Goal: Task Accomplishment & Management: Manage account settings

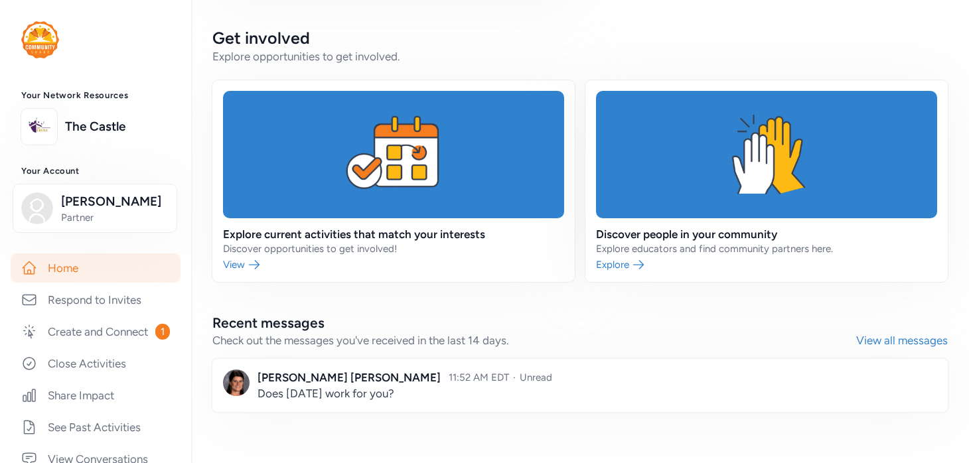
scroll to position [653, 0]
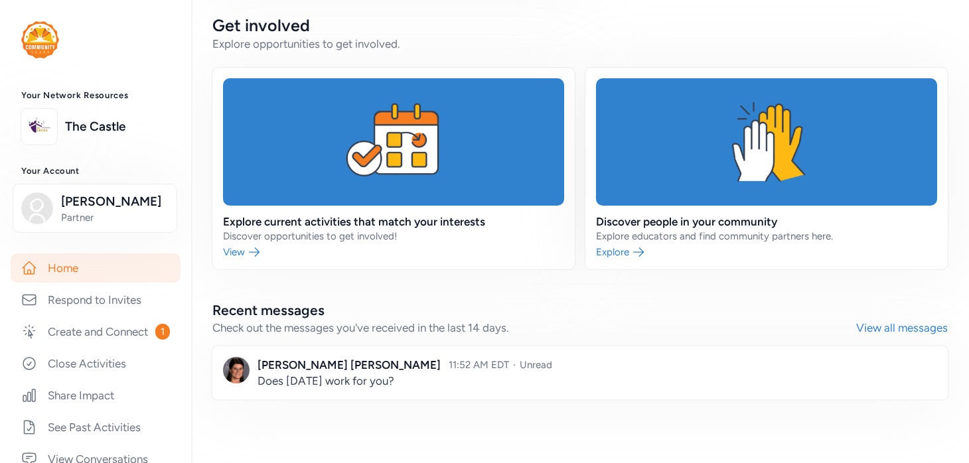
click at [455, 386] on link at bounding box center [580, 373] width 736 height 53
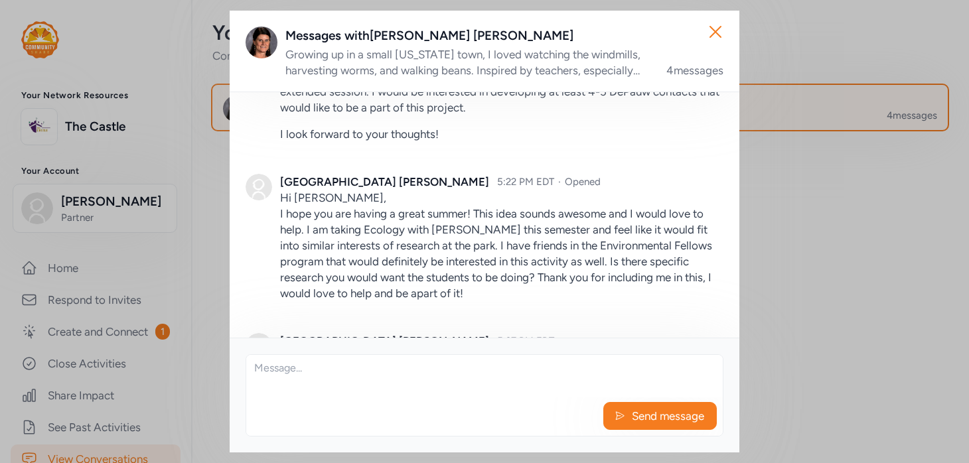
scroll to position [473, 0]
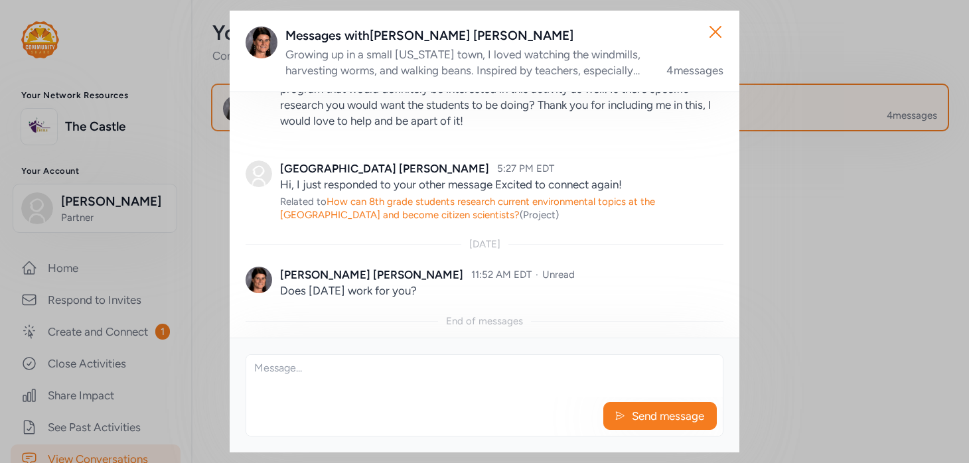
click at [399, 405] on div "Send message" at bounding box center [484, 419] width 477 height 33
click at [402, 388] on textarea at bounding box center [484, 376] width 477 height 42
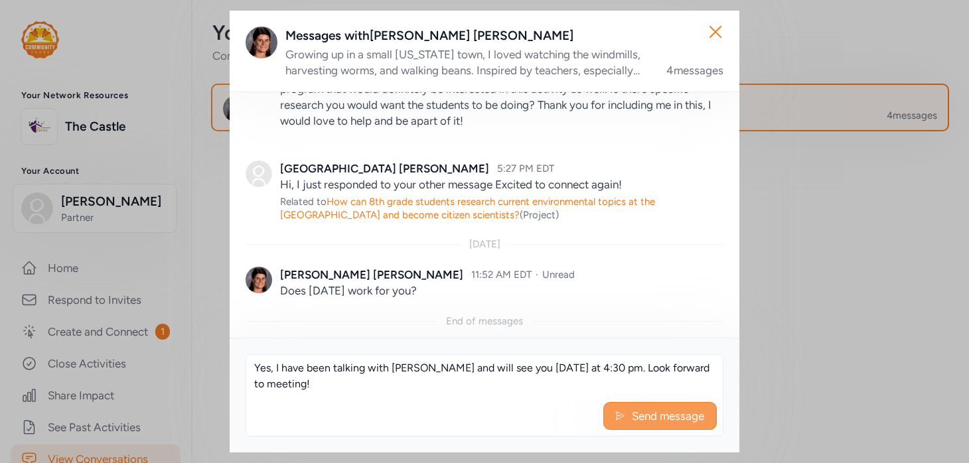
type textarea "Yes, I have been talking with Professor Jim Benedix and will see you tomorrow a…"
click at [665, 410] on span "Send message" at bounding box center [668, 416] width 75 height 16
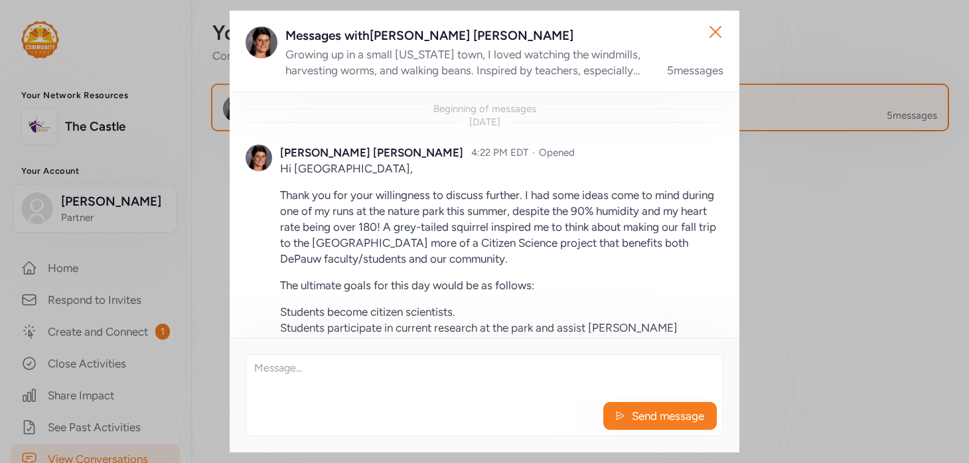
scroll to position [566, 0]
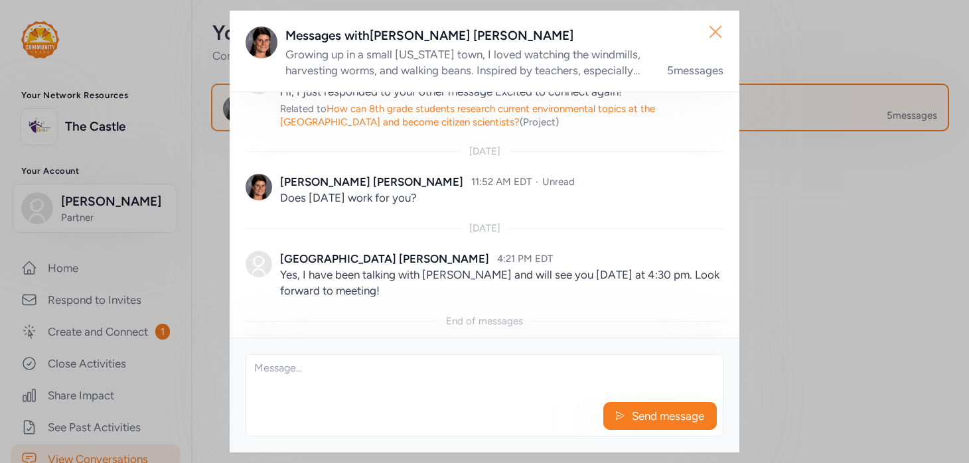
click at [701, 27] on button "Close" at bounding box center [715, 32] width 42 height 42
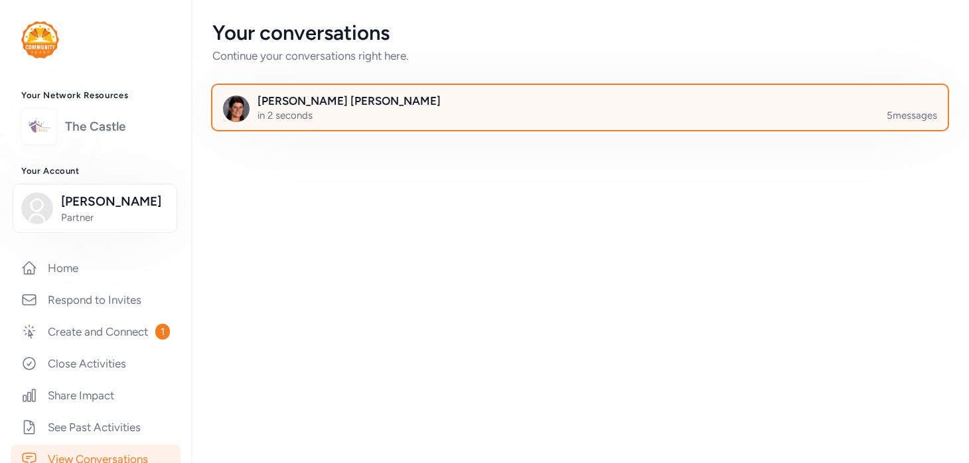
click at [97, 137] on div "The Castle" at bounding box center [95, 127] width 149 height 36
click at [31, 42] on img at bounding box center [40, 39] width 38 height 37
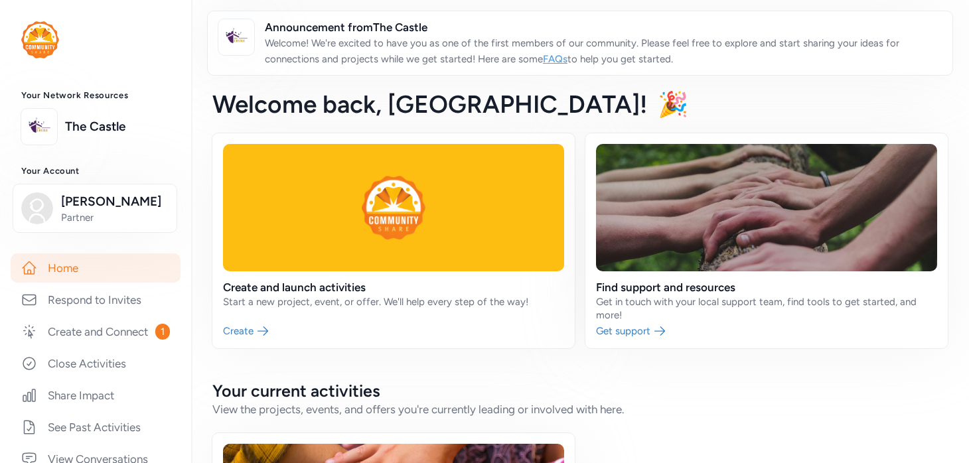
click at [621, 46] on p "Welcome! We're excited to have you as one of the first members of our community…" at bounding box center [603, 51] width 677 height 32
click at [243, 37] on img at bounding box center [236, 37] width 29 height 29
click at [121, 347] on link "Create and Connect 1" at bounding box center [96, 331] width 170 height 29
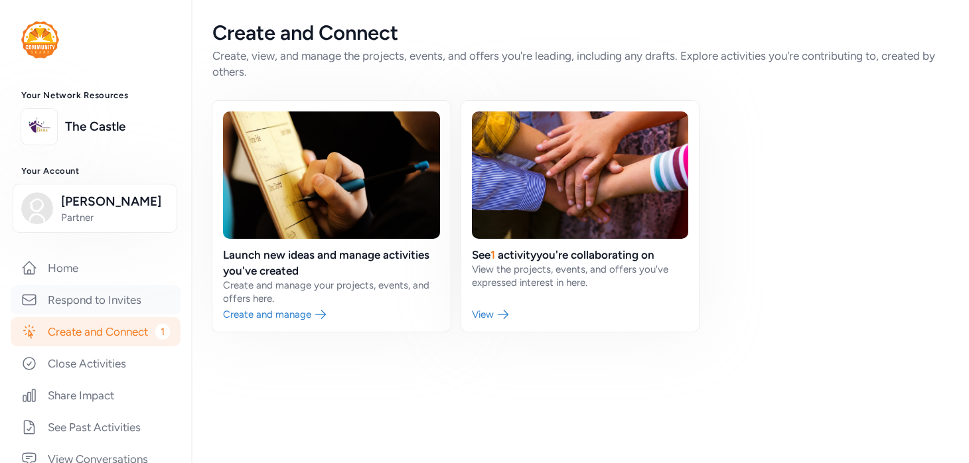
click at [109, 315] on link "Respond to Invites" at bounding box center [96, 299] width 170 height 29
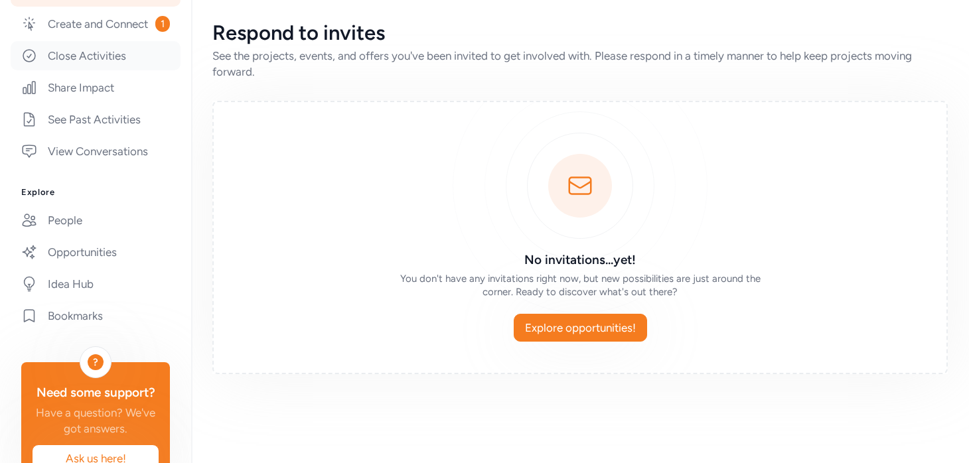
scroll to position [368, 0]
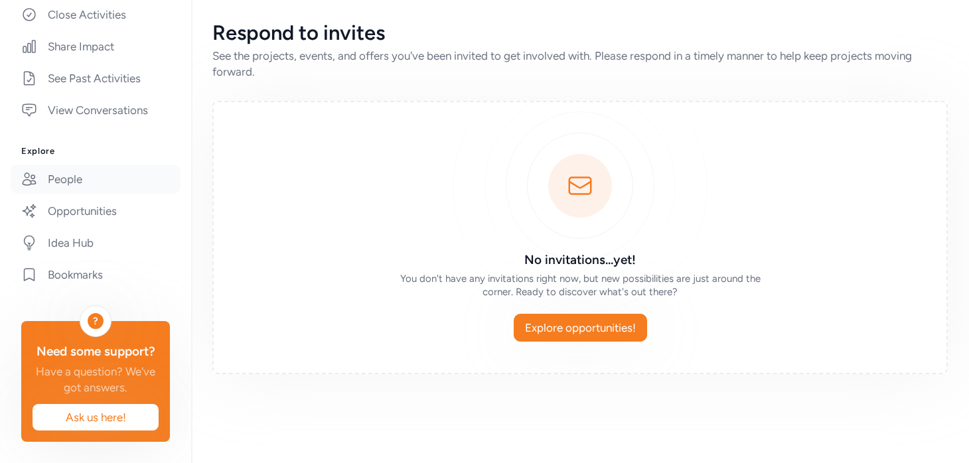
click at [114, 179] on link "People" at bounding box center [96, 179] width 170 height 29
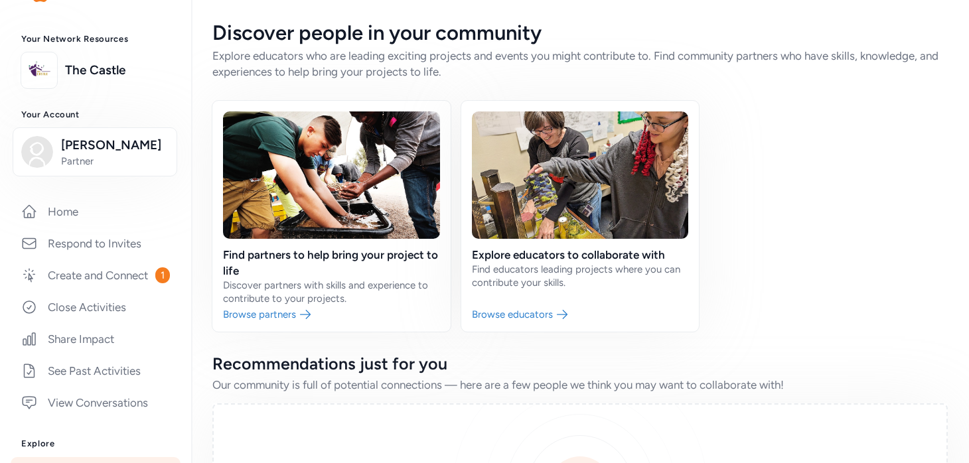
scroll to position [57, 0]
click at [127, 223] on link "Home" at bounding box center [96, 211] width 170 height 29
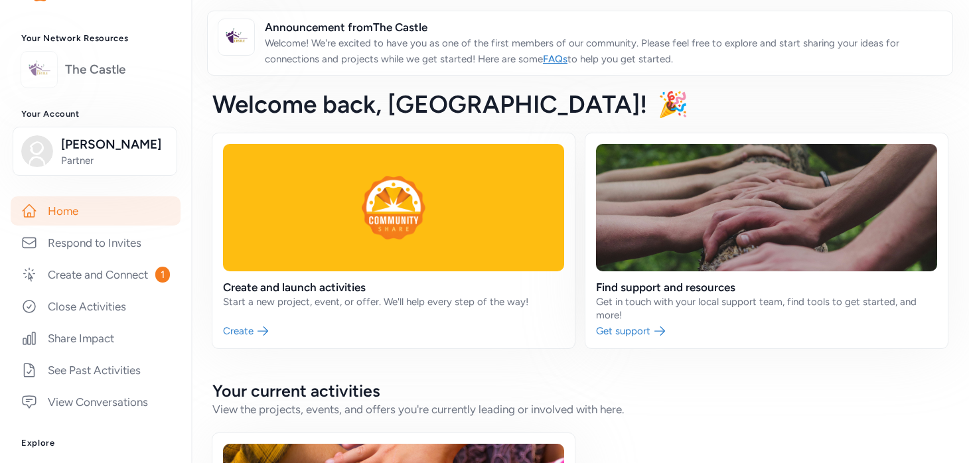
click at [98, 76] on link "The Castle" at bounding box center [117, 69] width 105 height 19
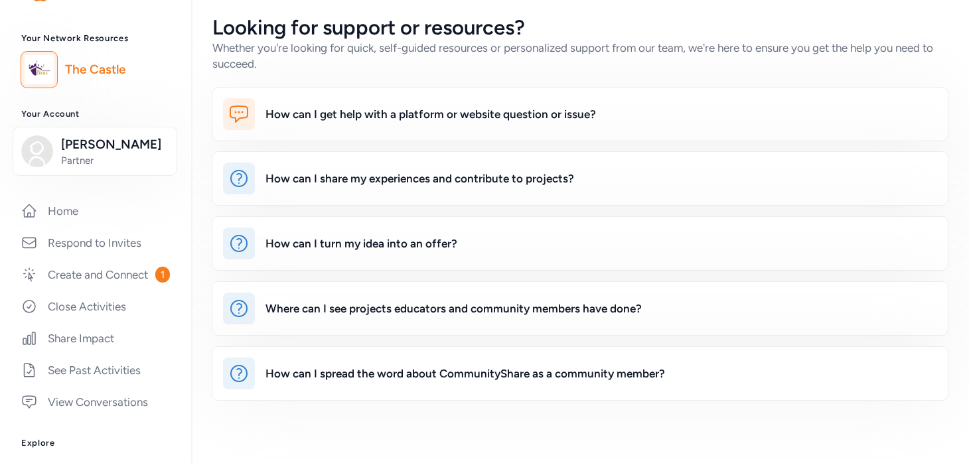
click at [37, 72] on img at bounding box center [39, 69] width 29 height 29
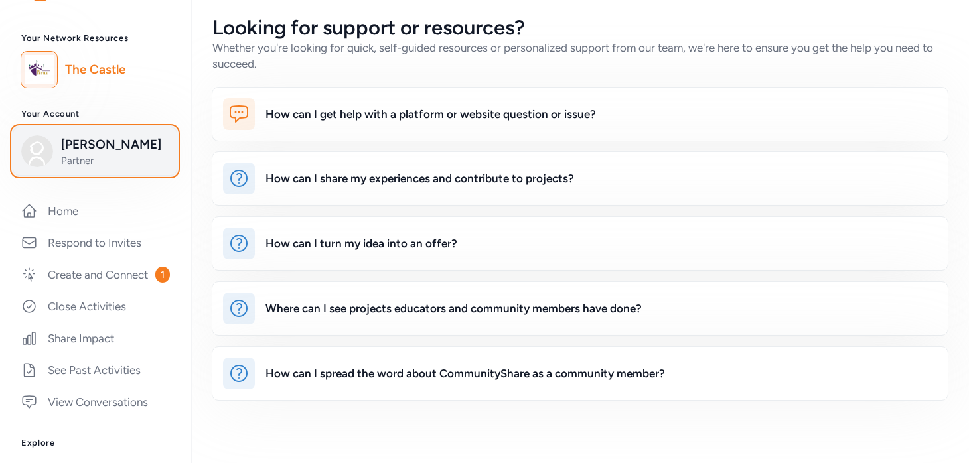
click at [94, 154] on span "[PERSON_NAME]" at bounding box center [115, 144] width 108 height 19
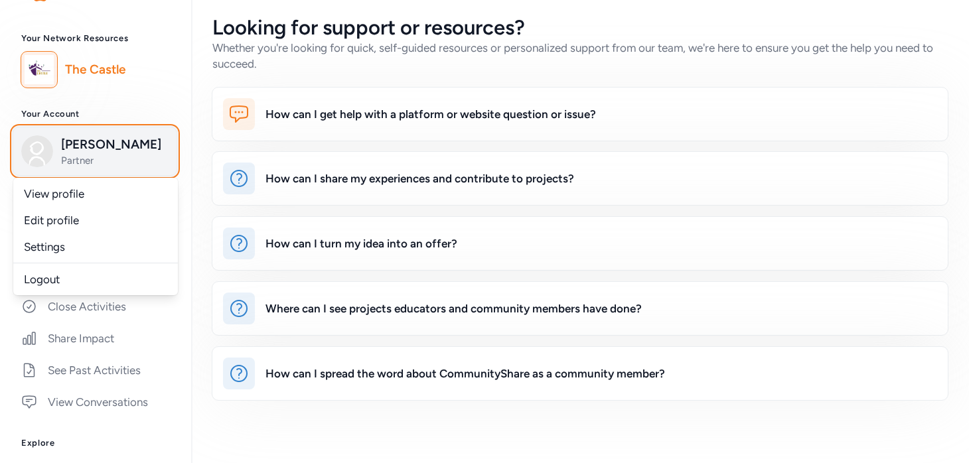
click at [94, 154] on span "[PERSON_NAME]" at bounding box center [115, 144] width 108 height 19
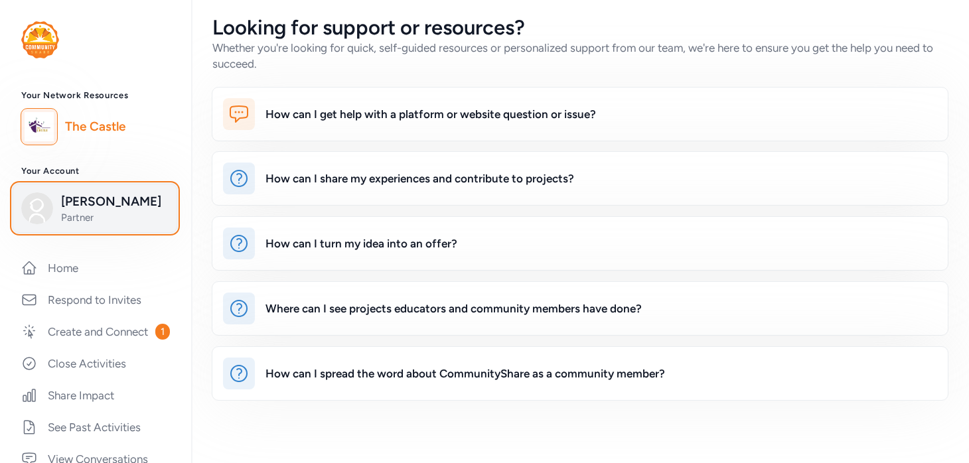
click at [34, 215] on img "button" at bounding box center [37, 209] width 32 height 32
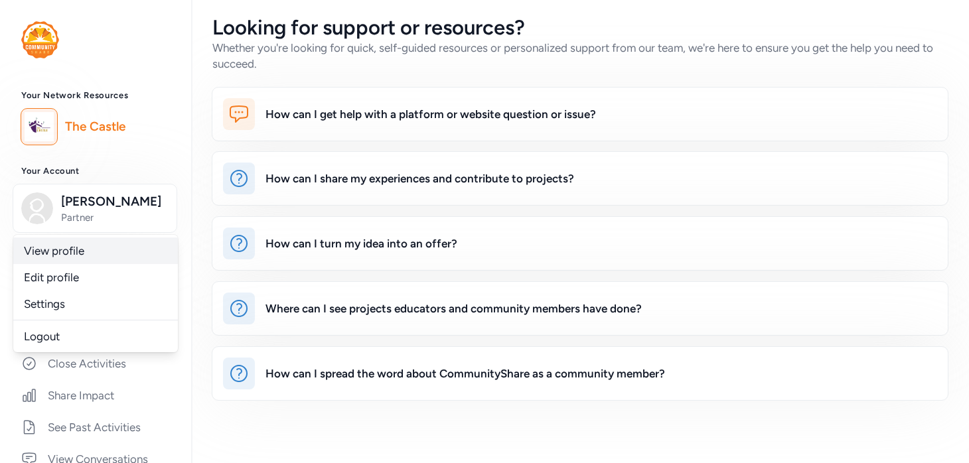
click at [62, 263] on link "View profile" at bounding box center [95, 251] width 165 height 27
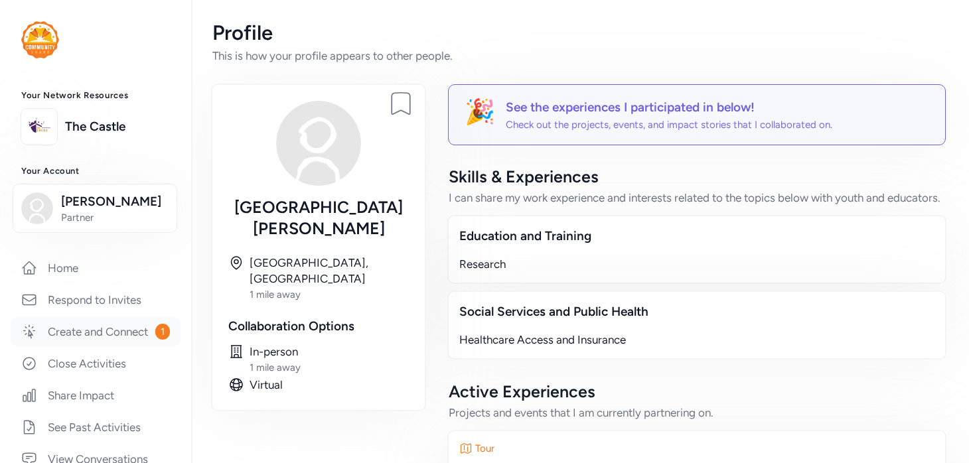
click at [54, 347] on link "Create and Connect 1" at bounding box center [96, 331] width 170 height 29
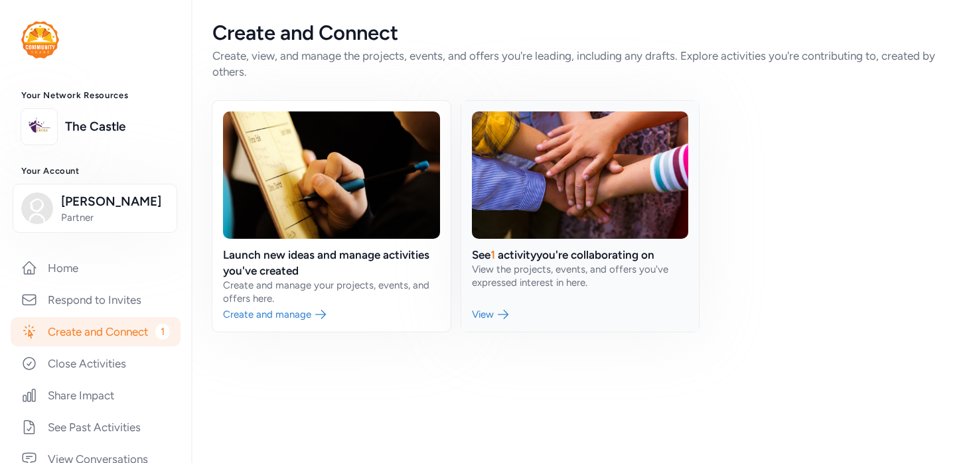
click at [496, 313] on link at bounding box center [580, 216] width 238 height 231
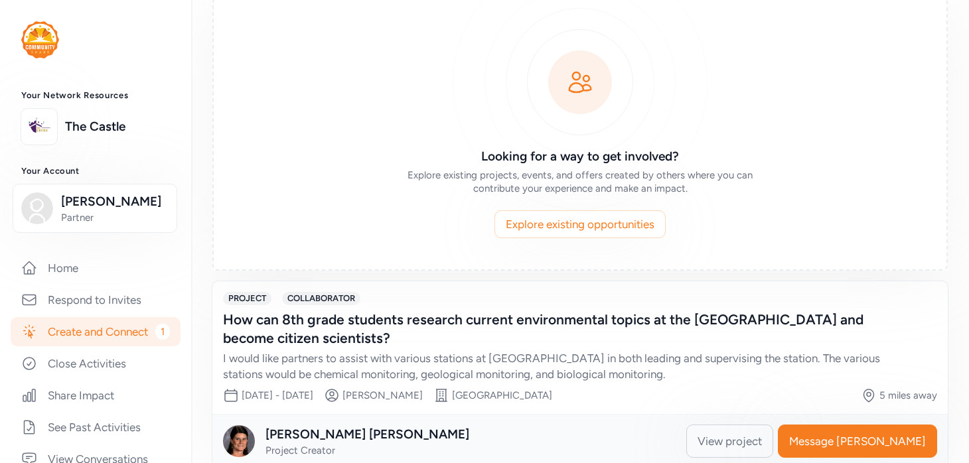
scroll to position [114, 0]
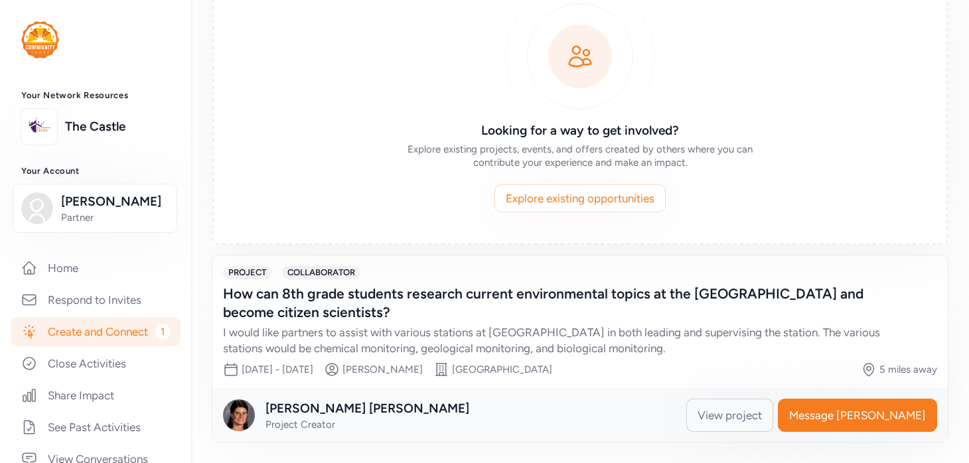
click at [762, 414] on span "View project" at bounding box center [730, 416] width 64 height 16
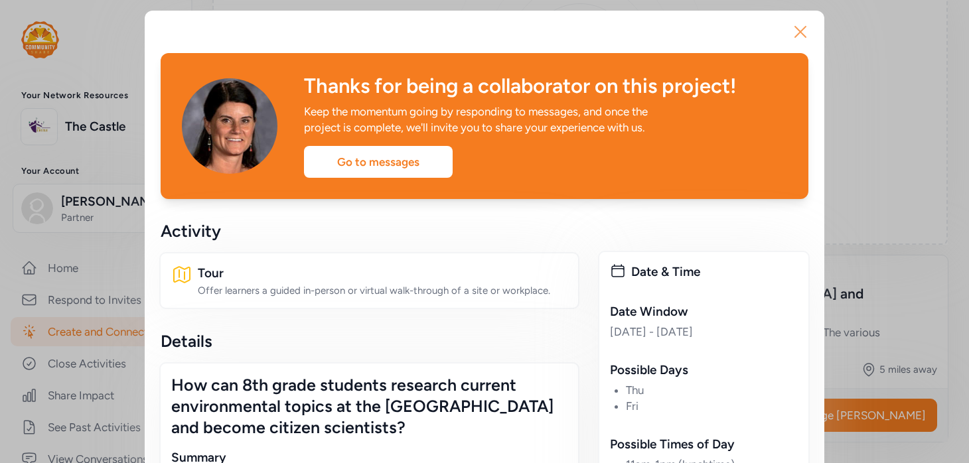
click at [807, 26] on icon "button" at bounding box center [800, 31] width 21 height 21
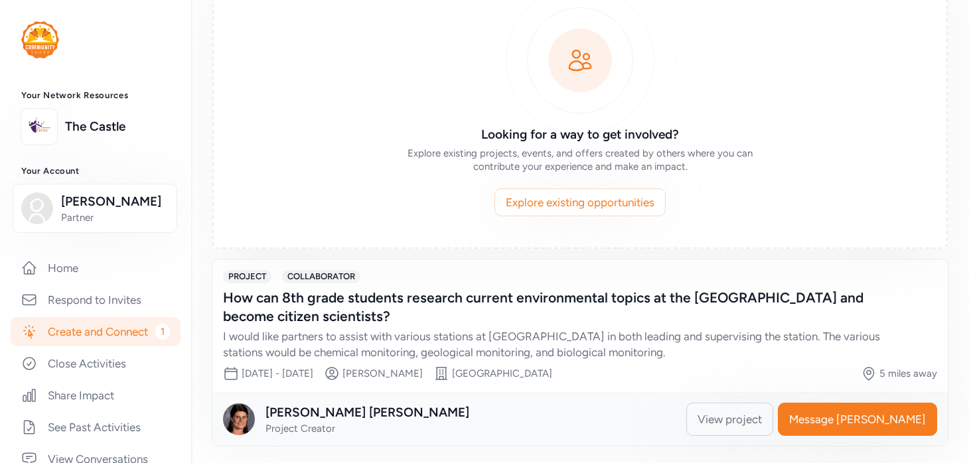
scroll to position [114, 0]
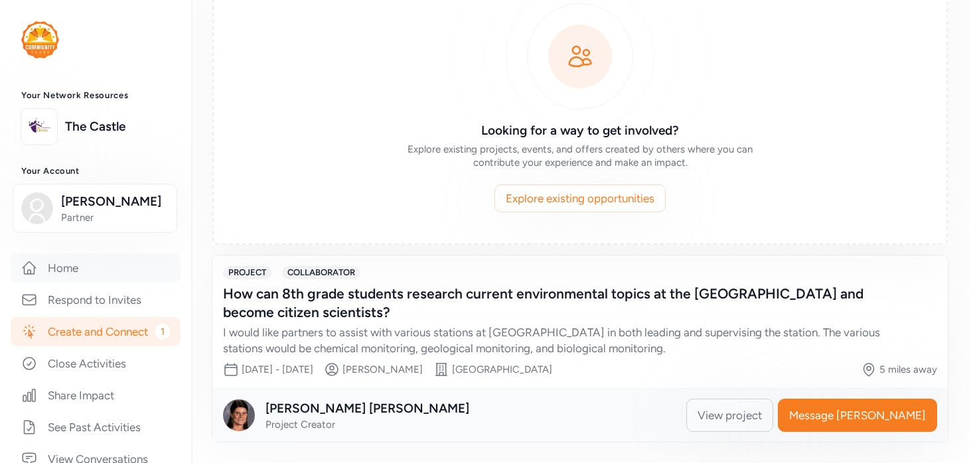
click at [90, 283] on link "Home" at bounding box center [96, 268] width 170 height 29
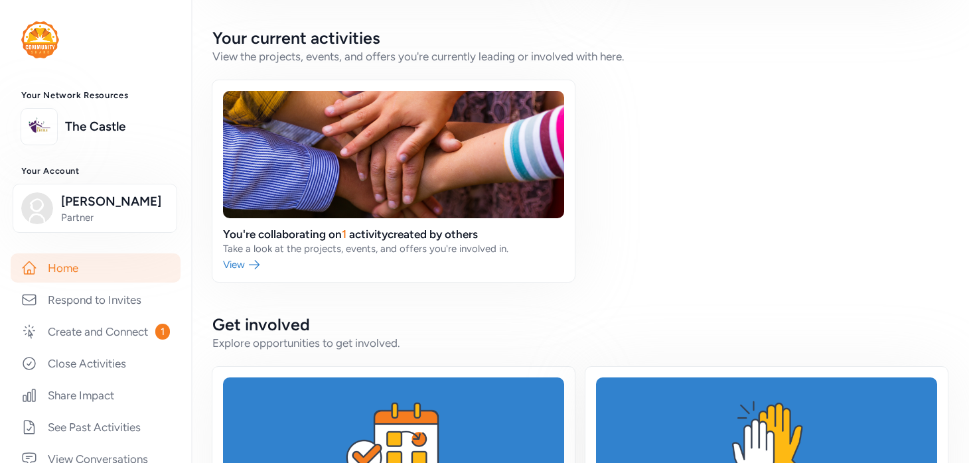
scroll to position [346, 0]
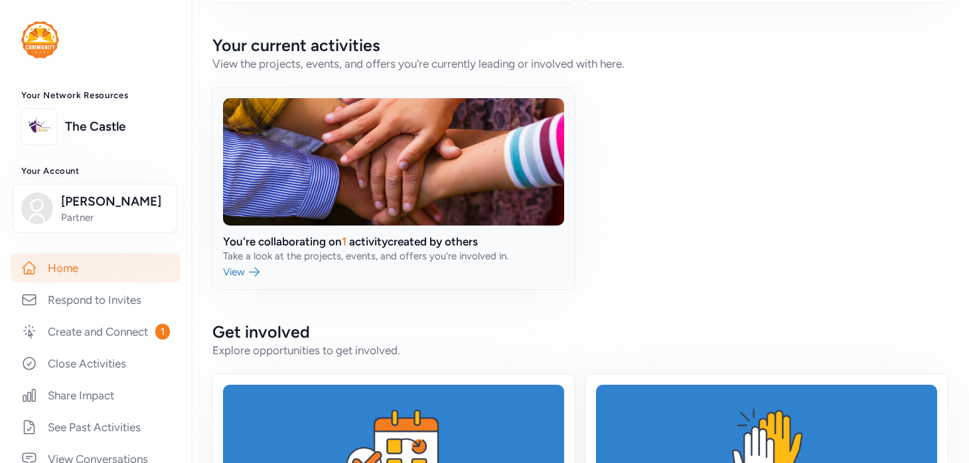
click at [231, 271] on link at bounding box center [393, 189] width 362 height 202
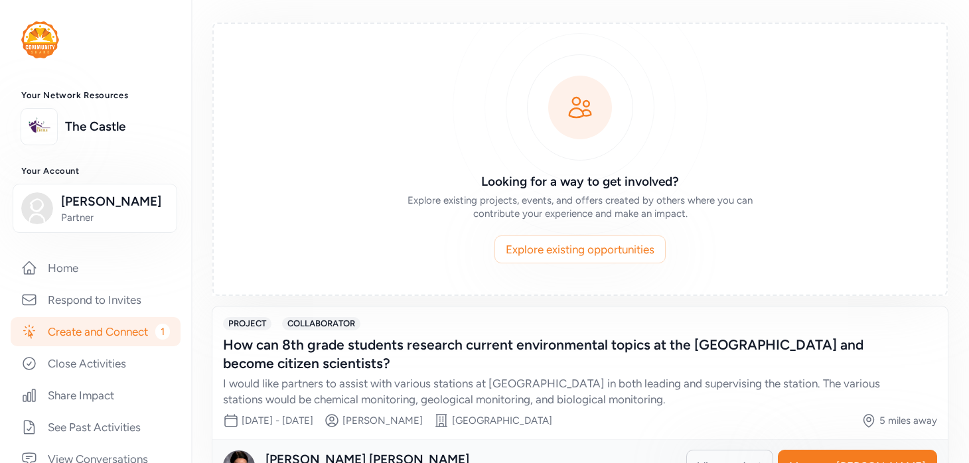
scroll to position [114, 0]
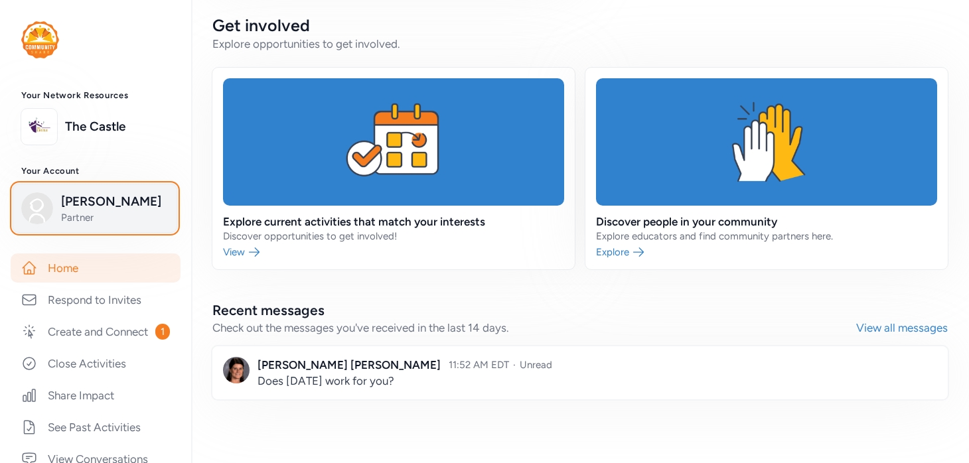
click at [40, 224] on div "[PERSON_NAME] Partner" at bounding box center [94, 209] width 147 height 32
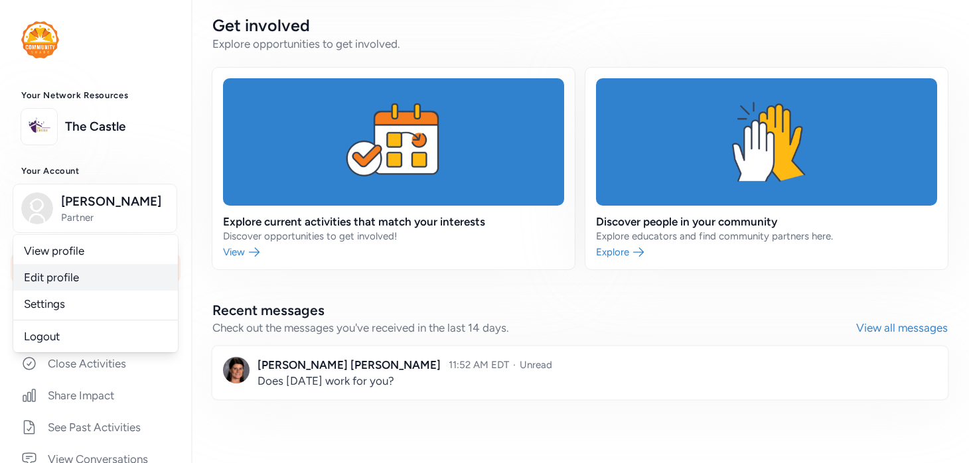
click at [55, 291] on link "Edit profile" at bounding box center [95, 277] width 165 height 27
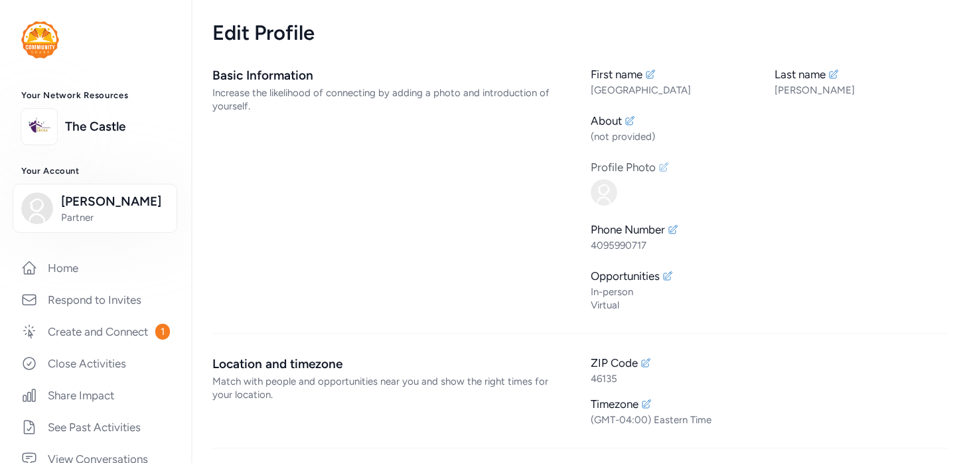
click at [601, 189] on img at bounding box center [604, 192] width 27 height 27
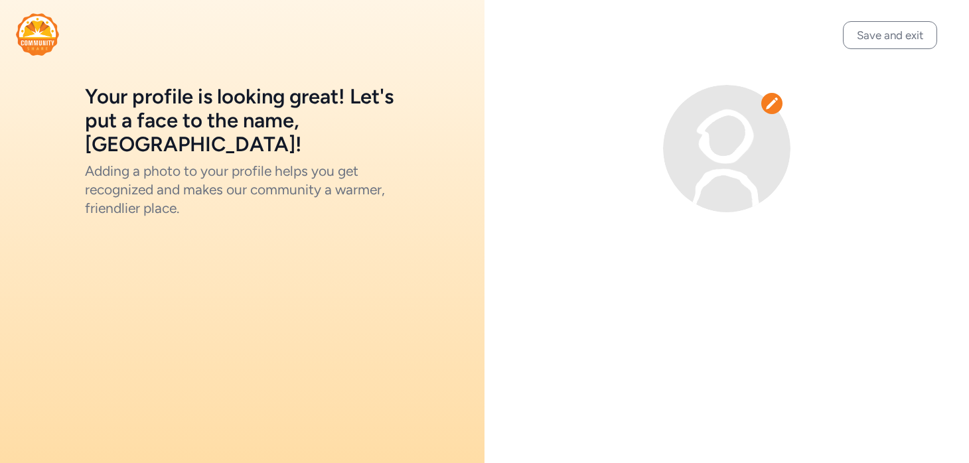
click at [766, 100] on icon at bounding box center [771, 103] width 13 height 13
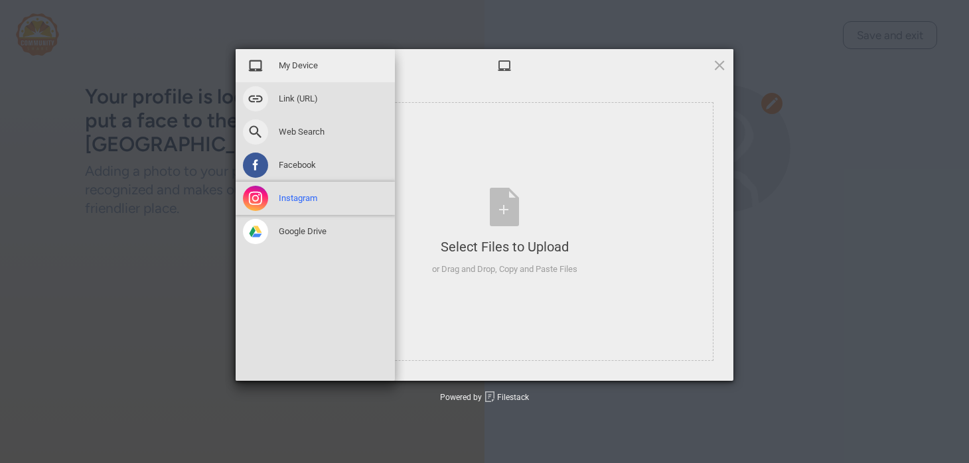
click at [268, 197] on div "Instagram" at bounding box center [315, 198] width 159 height 33
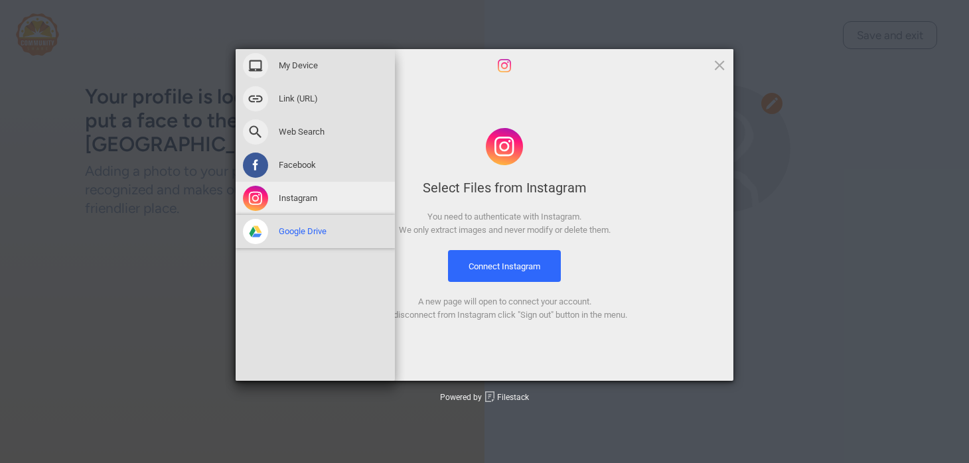
click at [292, 224] on div "Google Drive" at bounding box center [315, 231] width 159 height 33
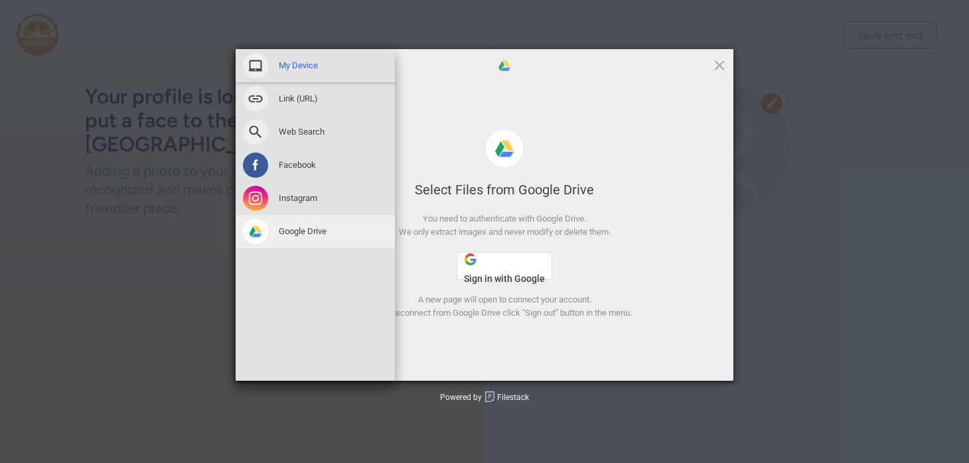
click at [260, 66] on span at bounding box center [255, 65] width 25 height 25
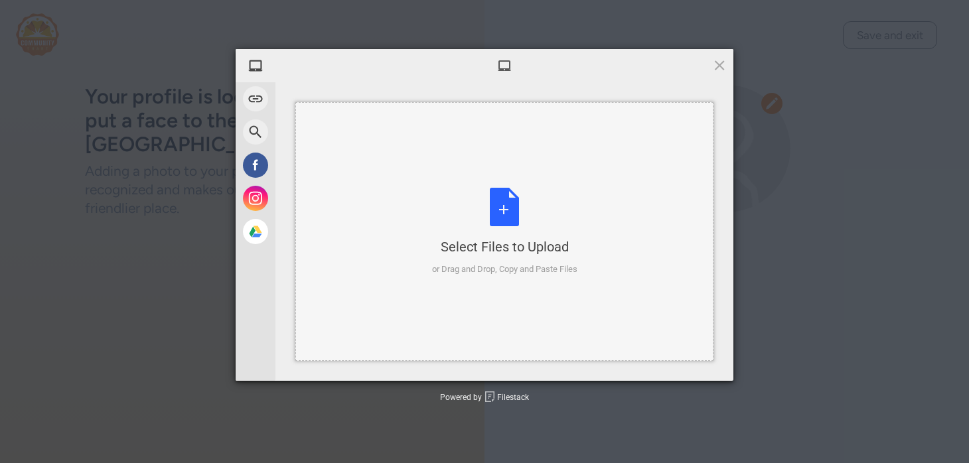
click at [483, 247] on div "Select Files to Upload" at bounding box center [504, 247] width 145 height 19
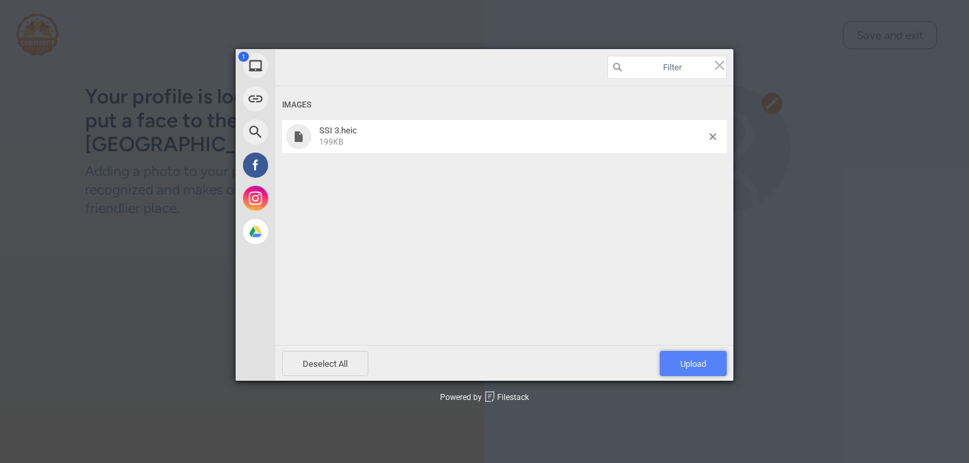
click at [699, 369] on span "Upload 1" at bounding box center [693, 363] width 67 height 25
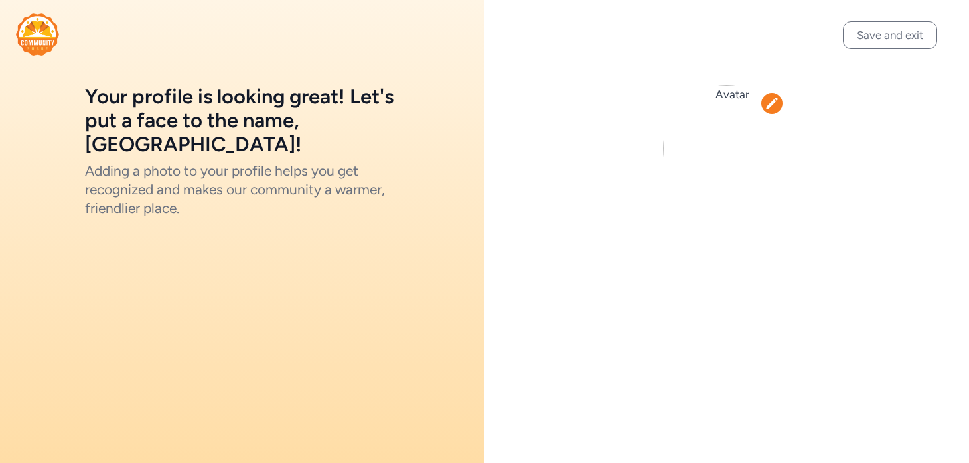
drag, startPoint x: 728, startPoint y: 153, endPoint x: 725, endPoint y: 232, distance: 79.7
click at [725, 233] on div at bounding box center [727, 148] width 485 height 297
click at [769, 105] on icon at bounding box center [772, 103] width 12 height 11
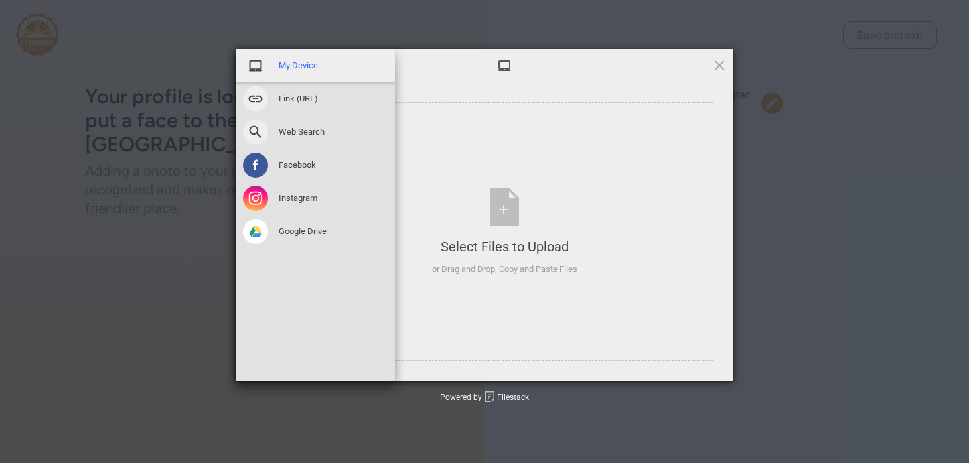
click at [302, 71] on span "My Device" at bounding box center [298, 66] width 39 height 12
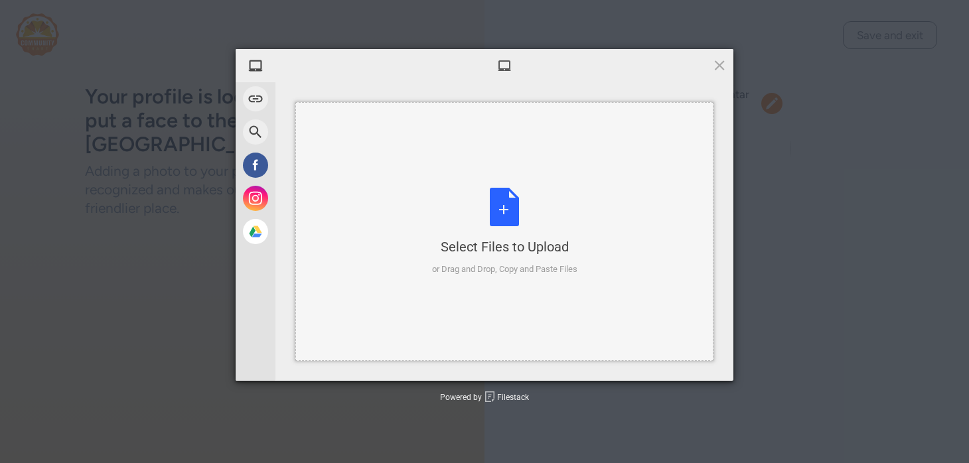
click at [493, 194] on div "Select Files to Upload or Drag and Drop, Copy and Paste Files" at bounding box center [504, 232] width 145 height 88
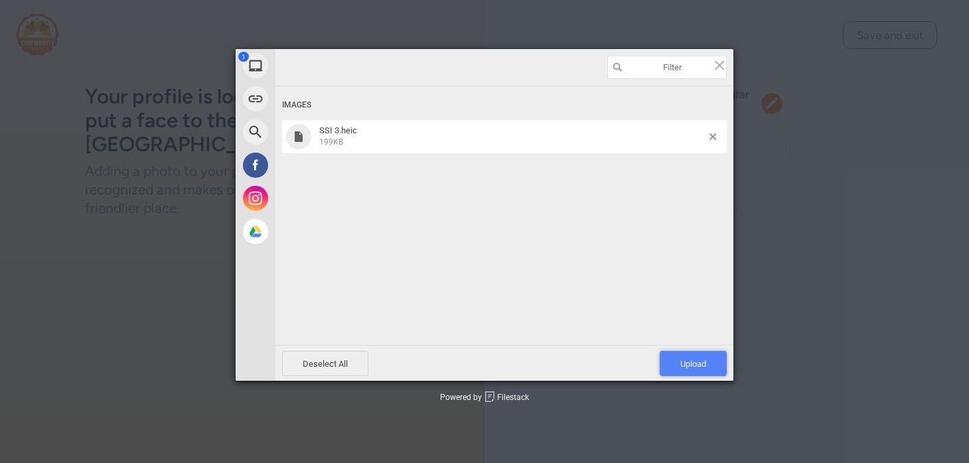
click at [699, 366] on span "Upload 1" at bounding box center [693, 364] width 26 height 10
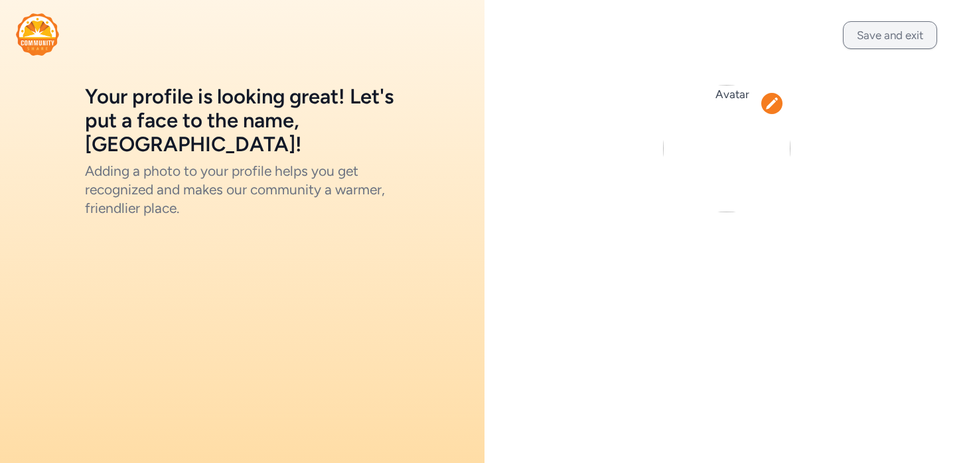
click at [881, 37] on button "Save and exit" at bounding box center [890, 35] width 94 height 28
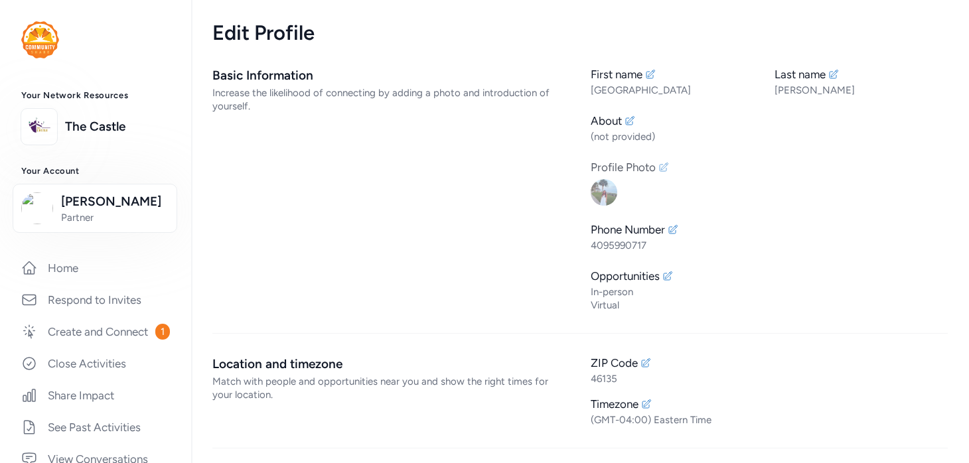
click at [609, 196] on img at bounding box center [604, 192] width 27 height 27
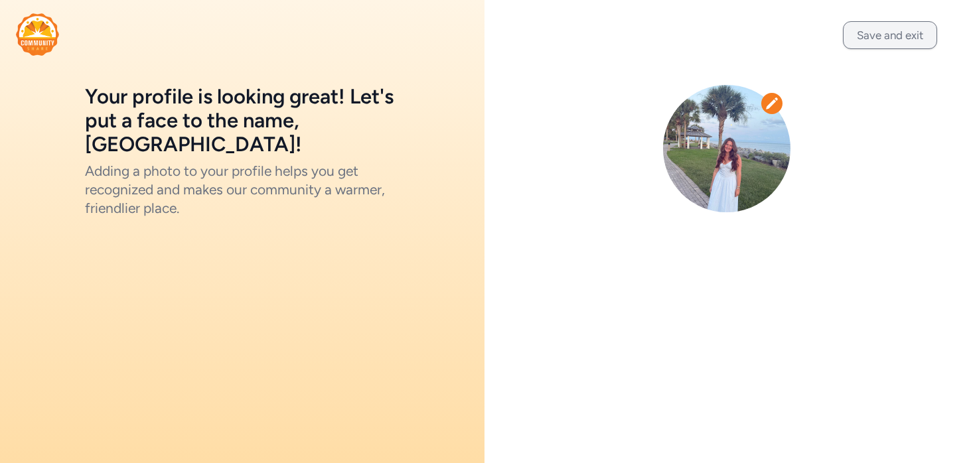
click at [880, 33] on button "Save and exit" at bounding box center [890, 35] width 94 height 28
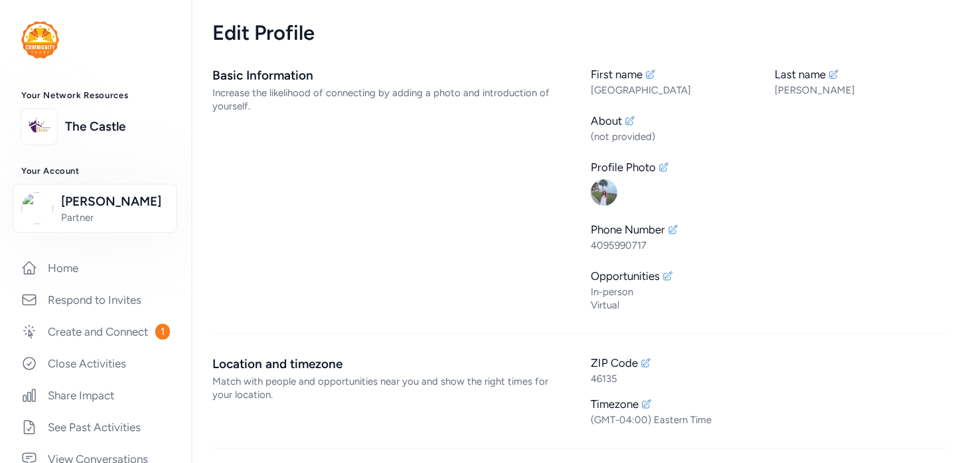
click at [93, 302] on div "Home Respond to Invites Create and Connect 1 Close Activities Share Impact See …" at bounding box center [95, 364] width 149 height 220
click at [93, 283] on link "Home" at bounding box center [96, 268] width 170 height 29
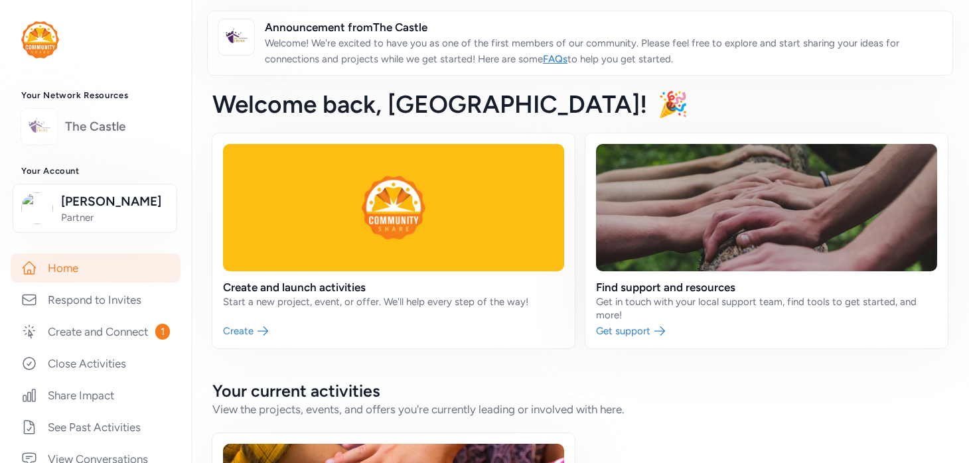
click at [83, 125] on link "The Castle" at bounding box center [117, 127] width 105 height 19
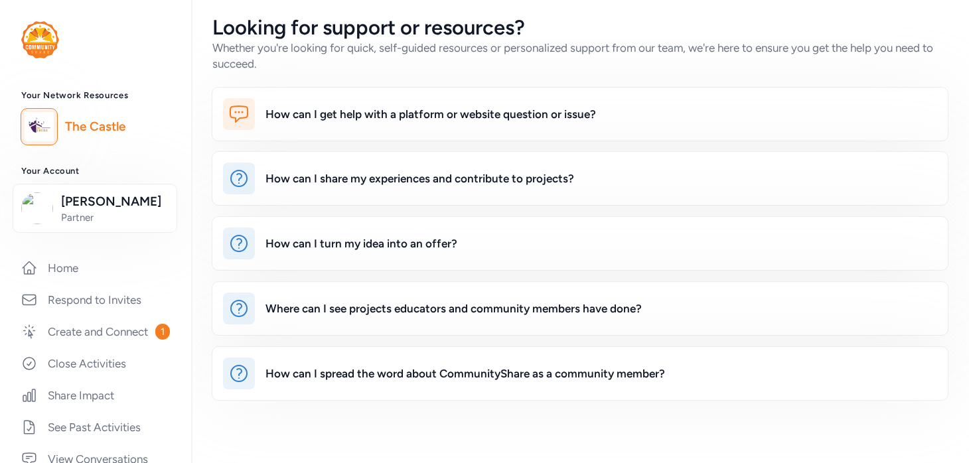
click at [87, 129] on link "The Castle" at bounding box center [117, 127] width 105 height 19
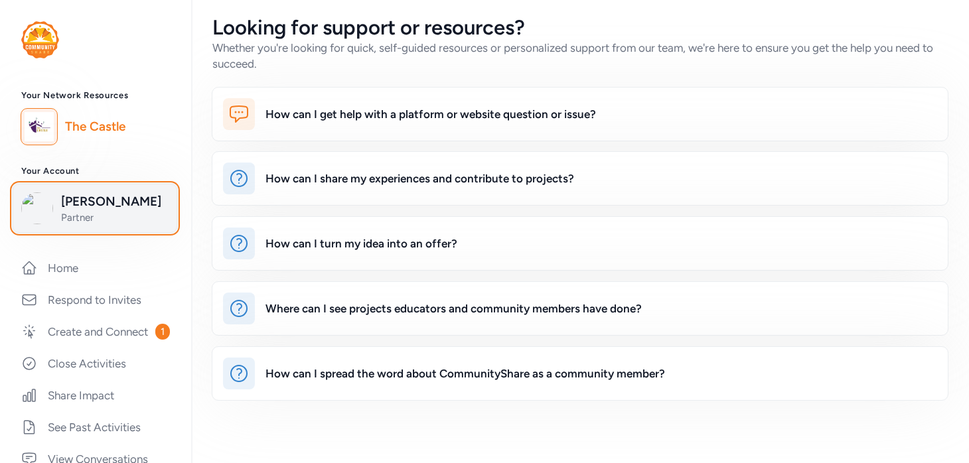
click at [65, 211] on span "[PERSON_NAME]" at bounding box center [115, 202] width 108 height 19
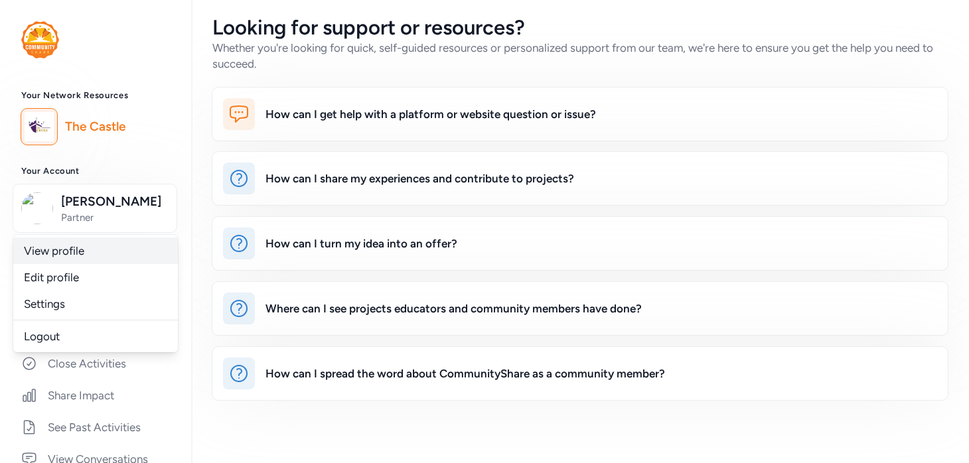
click at [61, 264] on link "View profile" at bounding box center [95, 251] width 165 height 27
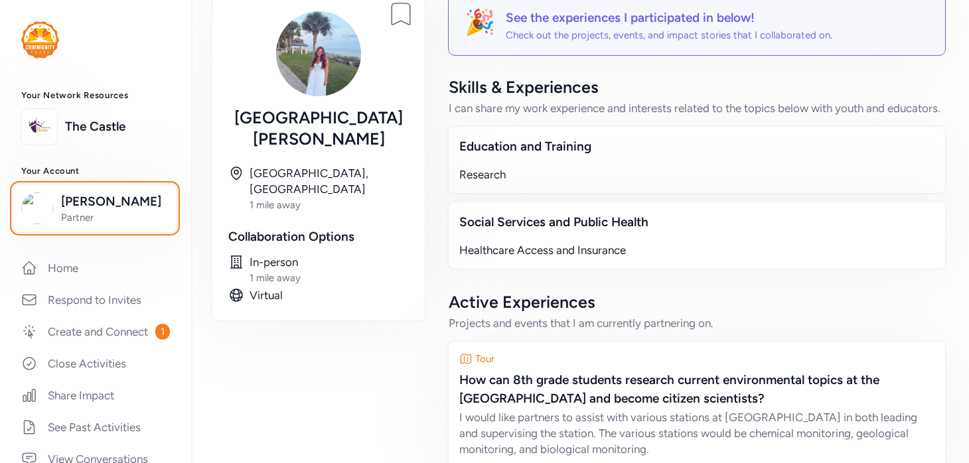
scroll to position [129, 0]
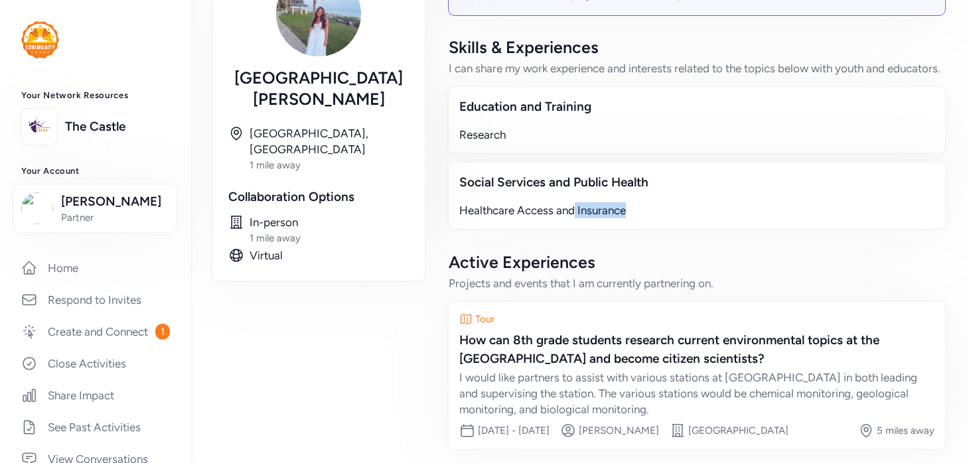
drag, startPoint x: 573, startPoint y: 227, endPoint x: 708, endPoint y: 238, distance: 135.2
click at [708, 230] on div "Social Services and Public Health Healthcare Access and Insurance" at bounding box center [696, 195] width 499 height 69
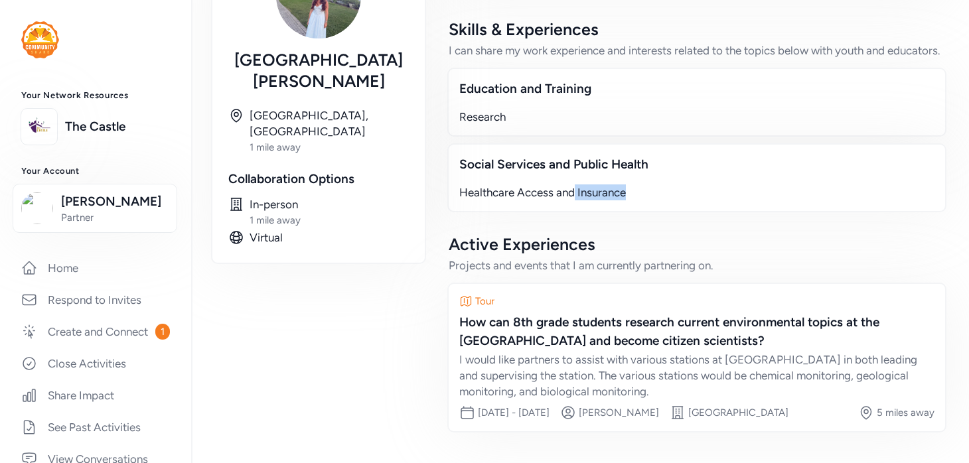
scroll to position [183, 0]
click at [708, 258] on div "Projects and events that I am currently partnering on." at bounding box center [697, 266] width 497 height 16
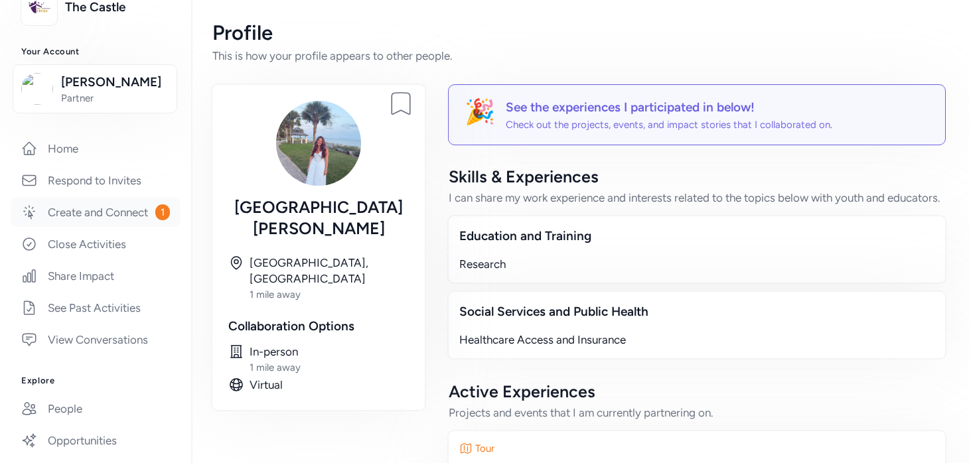
scroll to position [0, 0]
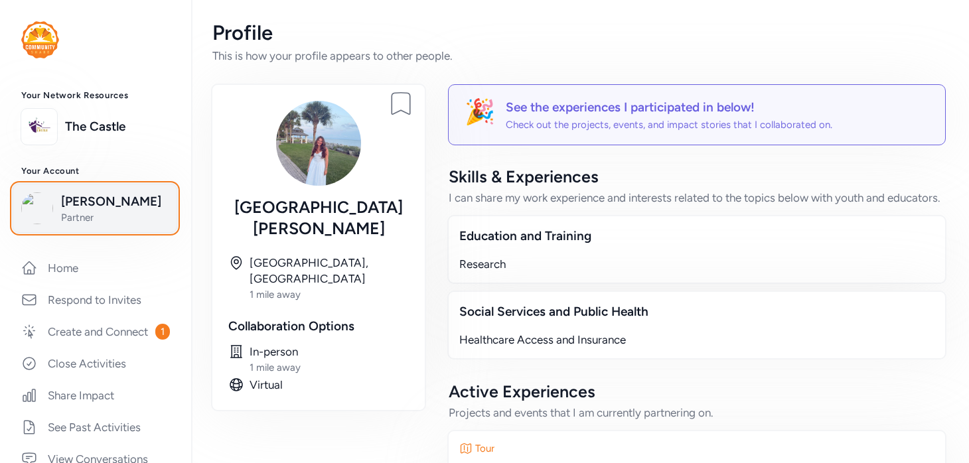
click at [91, 211] on span "[PERSON_NAME]" at bounding box center [115, 202] width 108 height 19
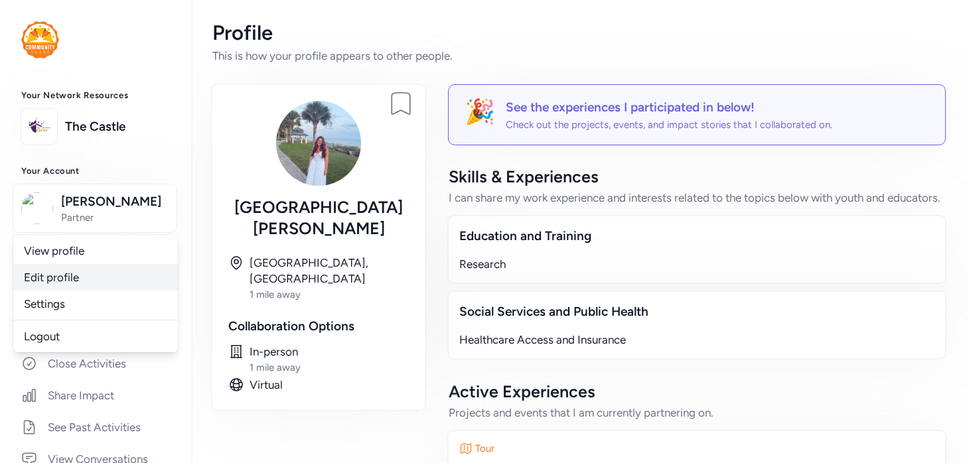
click at [87, 291] on link "Edit profile" at bounding box center [95, 277] width 165 height 27
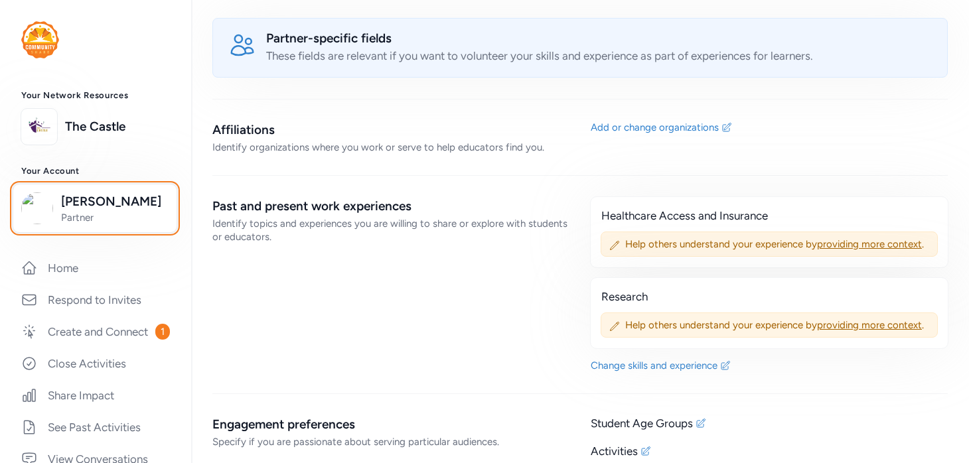
scroll to position [802, 0]
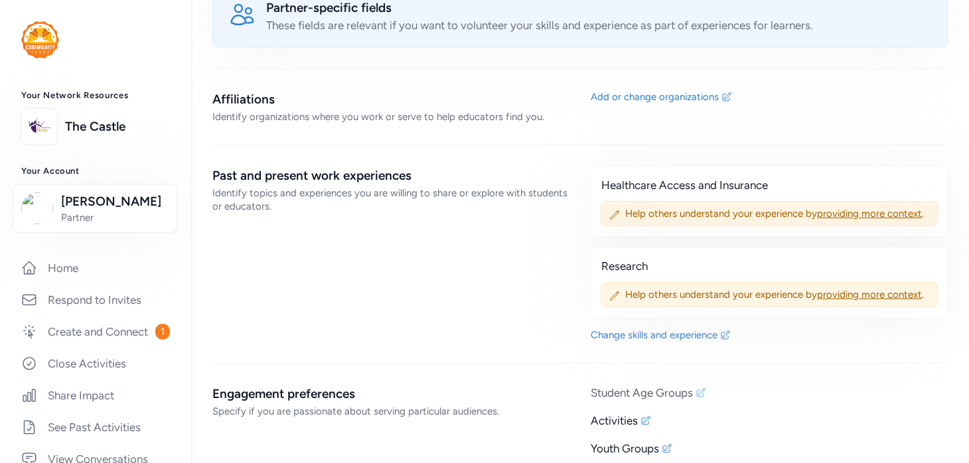
click at [664, 390] on div "Student Age Groups" at bounding box center [642, 393] width 102 height 16
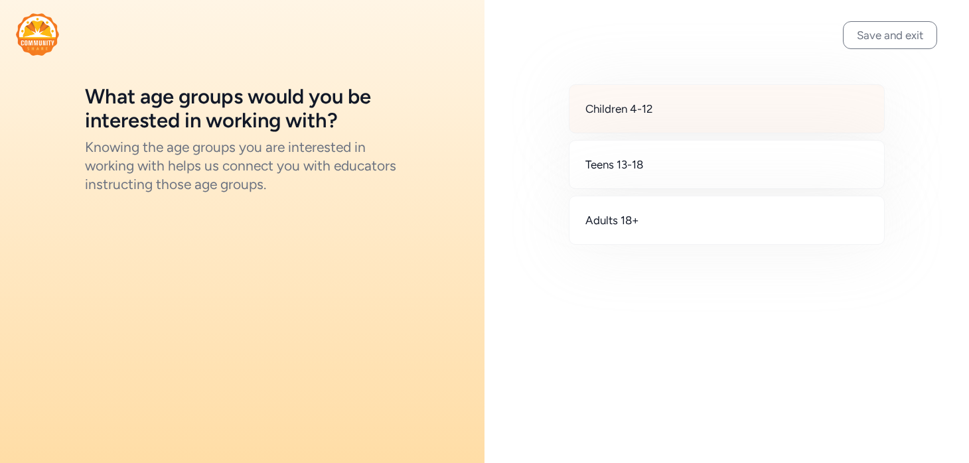
click at [628, 119] on div "Children 4-12" at bounding box center [727, 108] width 316 height 49
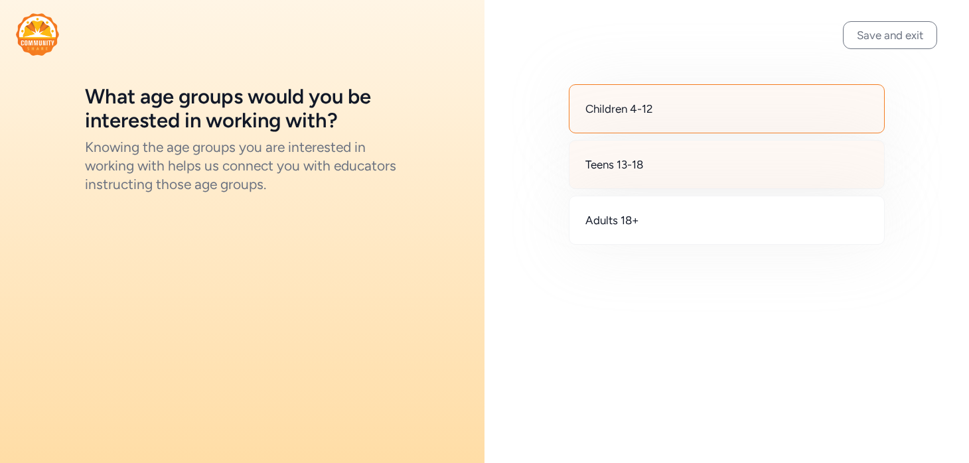
click at [632, 180] on div "Teens 13-18" at bounding box center [727, 164] width 316 height 49
click at [902, 28] on button "Save and exit" at bounding box center [890, 35] width 94 height 28
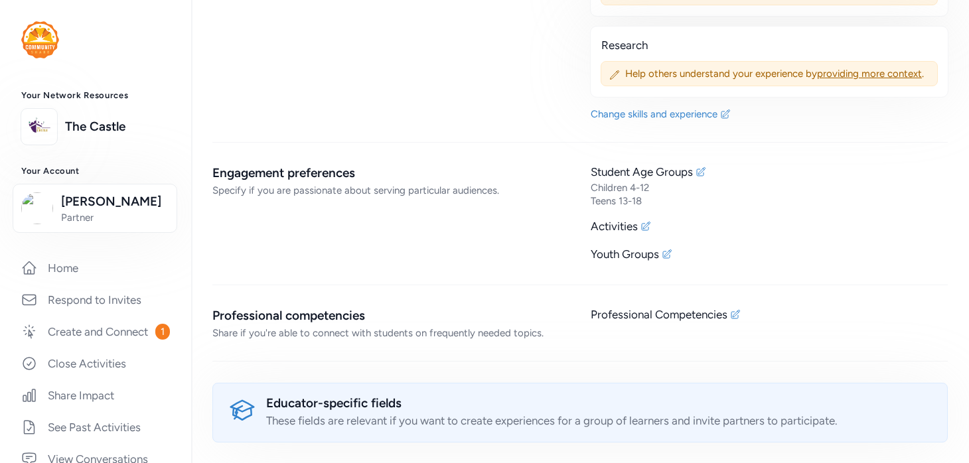
scroll to position [1216, 0]
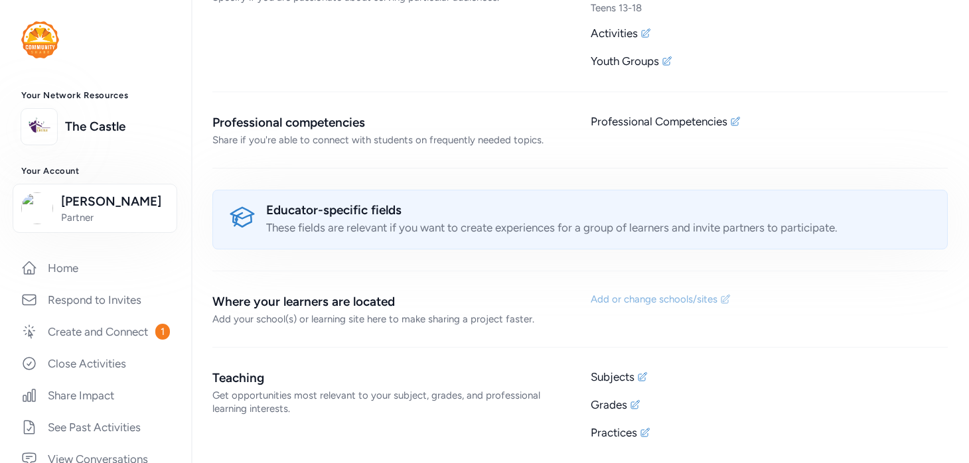
click at [667, 302] on div "Add or change schools/sites" at bounding box center [654, 299] width 127 height 13
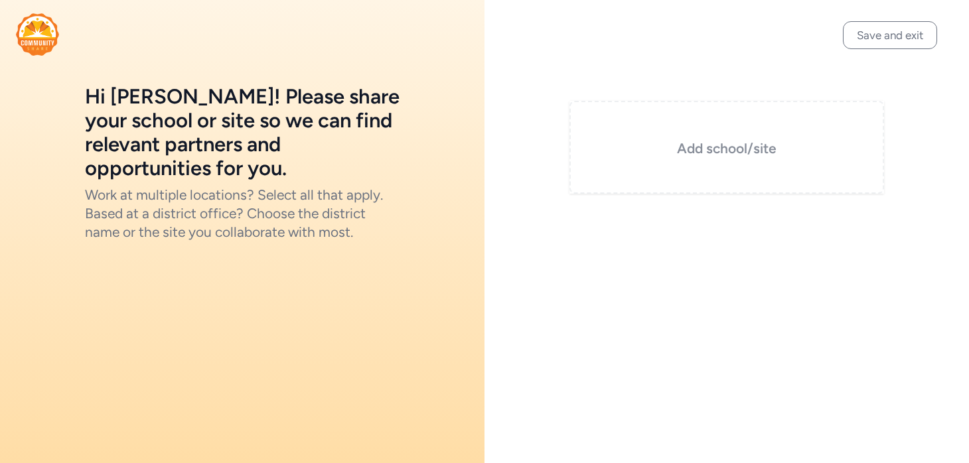
click at [698, 157] on h3 "Add school/site" at bounding box center [727, 148] width 248 height 19
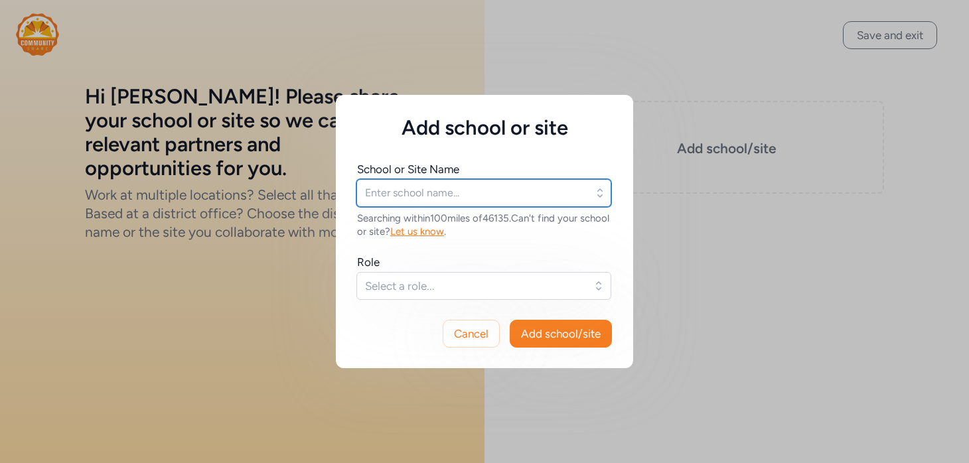
click at [460, 193] on input "text" at bounding box center [484, 193] width 255 height 28
click at [460, 200] on input "DePauw" at bounding box center [484, 193] width 255 height 28
type input "DePauw"
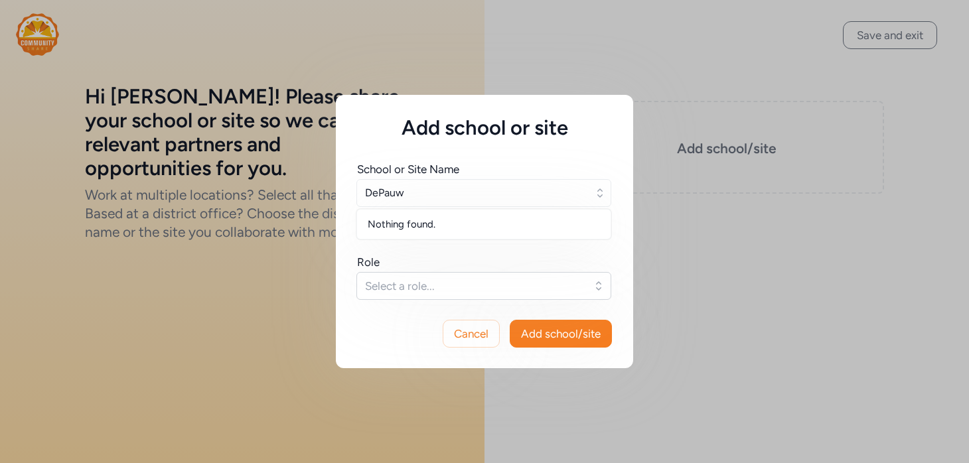
click at [445, 262] on div "Role" at bounding box center [484, 262] width 255 height 16
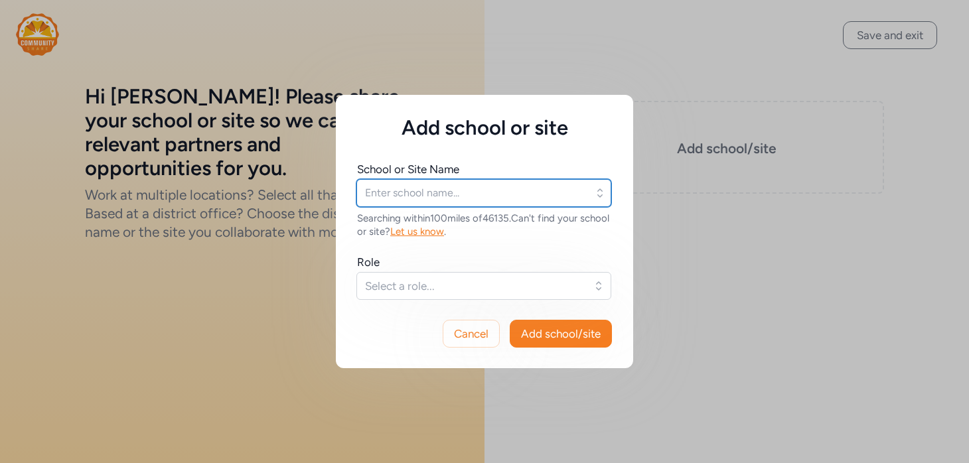
click at [435, 204] on input "text" at bounding box center [484, 193] width 255 height 28
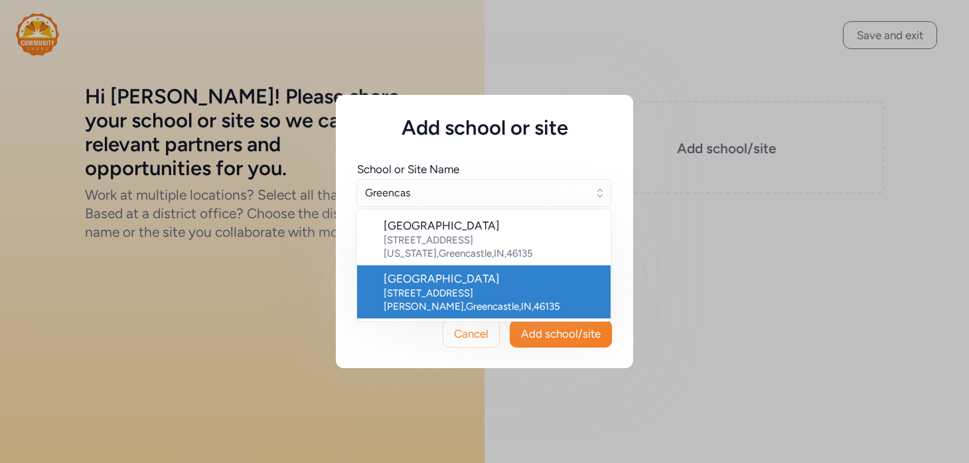
click at [455, 287] on div "[STREET_ADDRESS][PERSON_NAME][PERSON_NAME]" at bounding box center [492, 300] width 216 height 27
type input "[GEOGRAPHIC_DATA]"
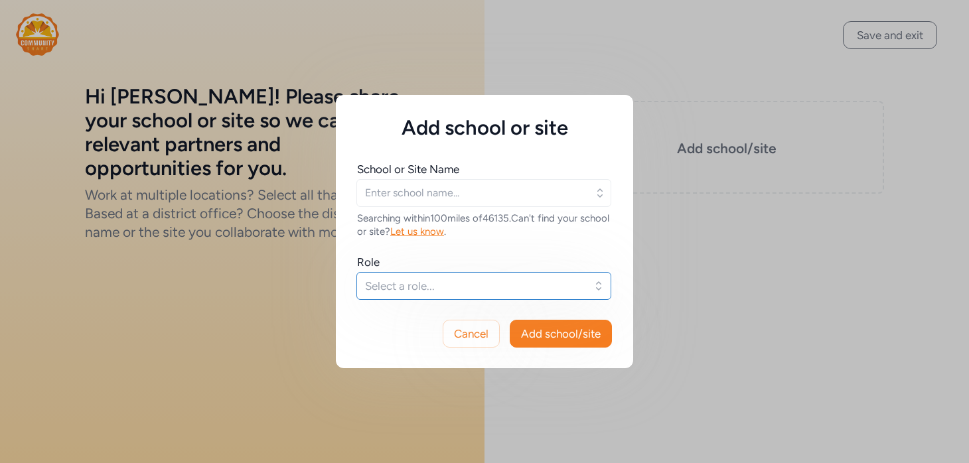
click at [435, 285] on span "Select a role..." at bounding box center [474, 286] width 219 height 16
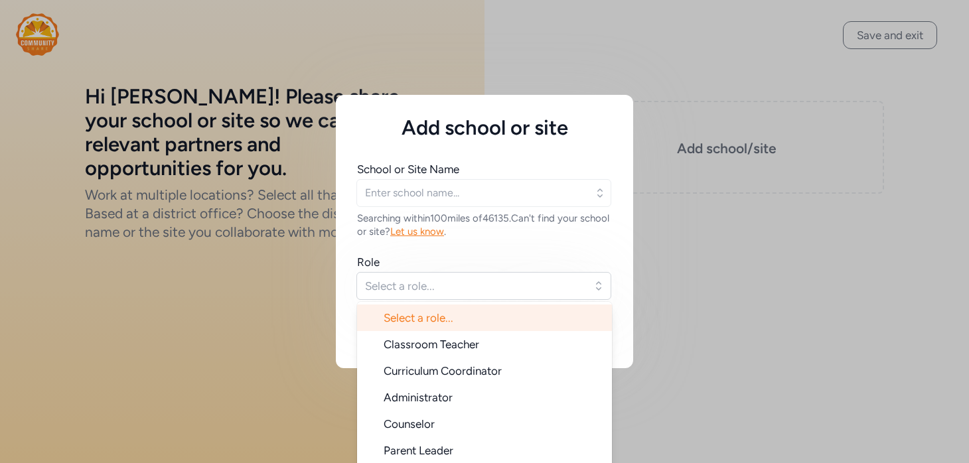
type input "[GEOGRAPHIC_DATA]"
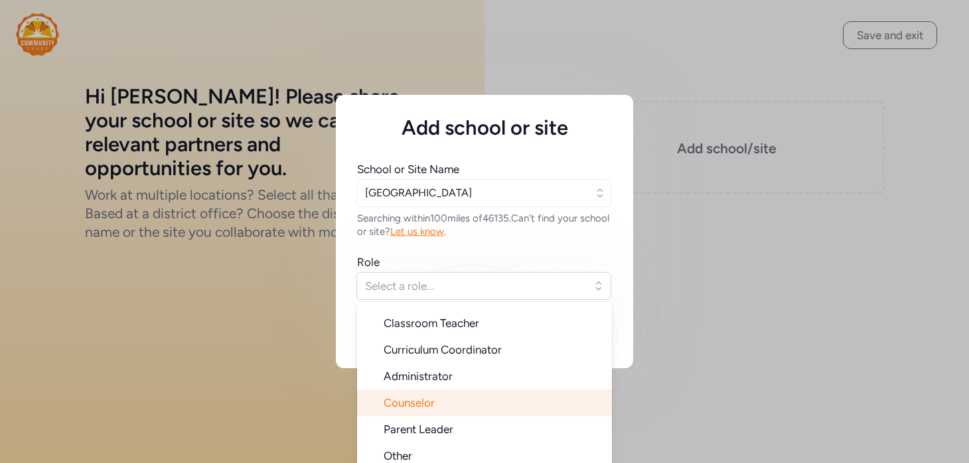
scroll to position [9, 0]
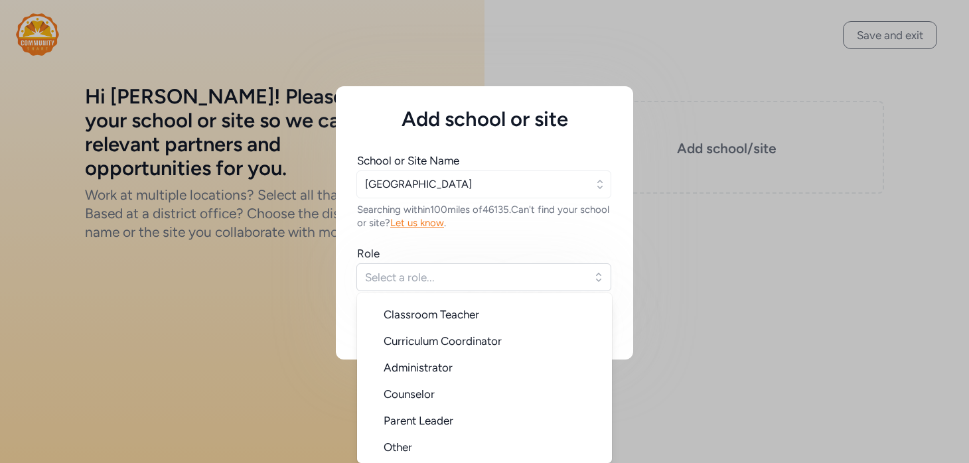
click at [722, 185] on div "Add school or site School or Site Name [GEOGRAPHIC_DATA] Searching within 100 m…" at bounding box center [484, 222] width 969 height 463
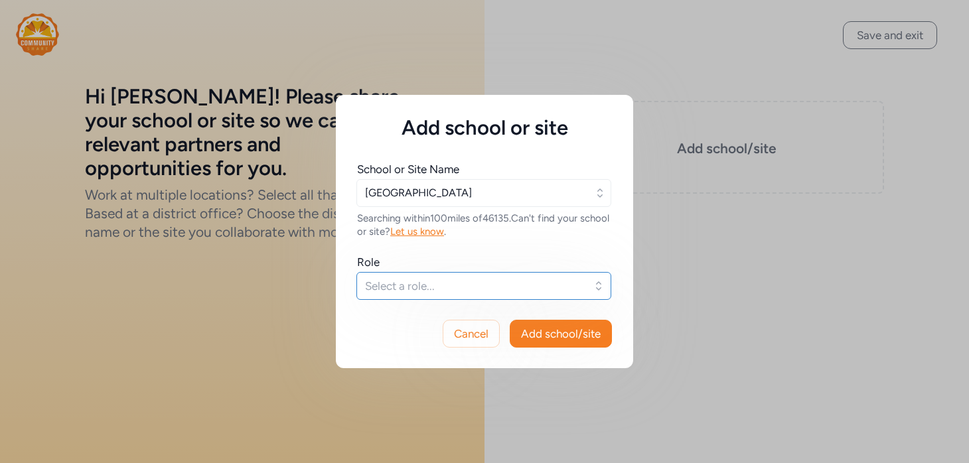
scroll to position [0, 0]
click at [478, 341] on span "Cancel" at bounding box center [471, 334] width 35 height 16
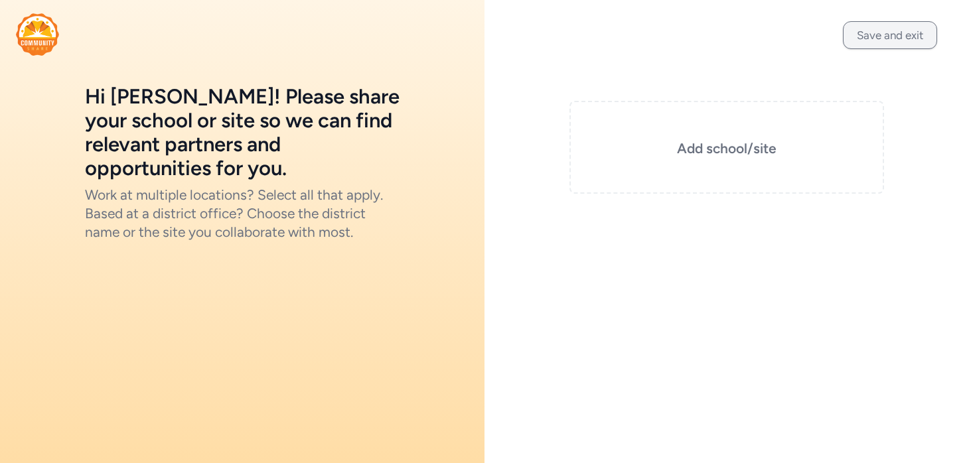
click at [858, 48] on button "Save and exit" at bounding box center [890, 35] width 94 height 28
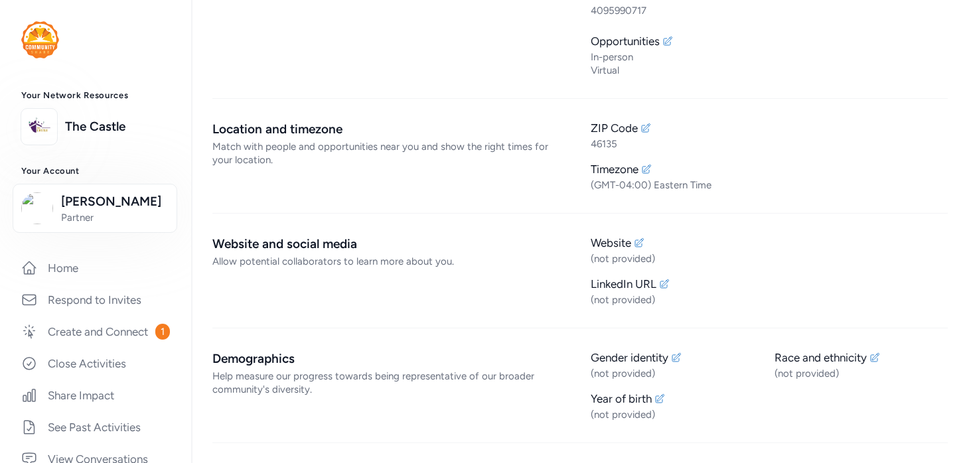
scroll to position [248, 0]
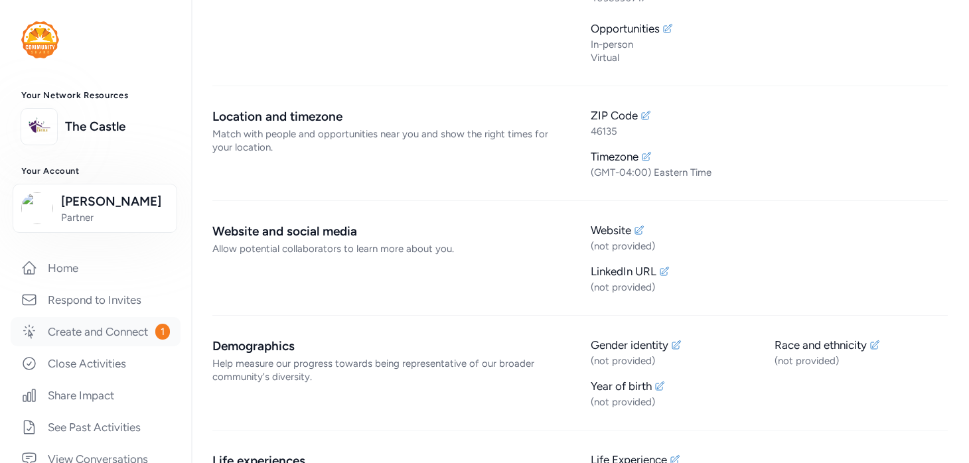
click at [118, 347] on link "Create and Connect 1" at bounding box center [96, 331] width 170 height 29
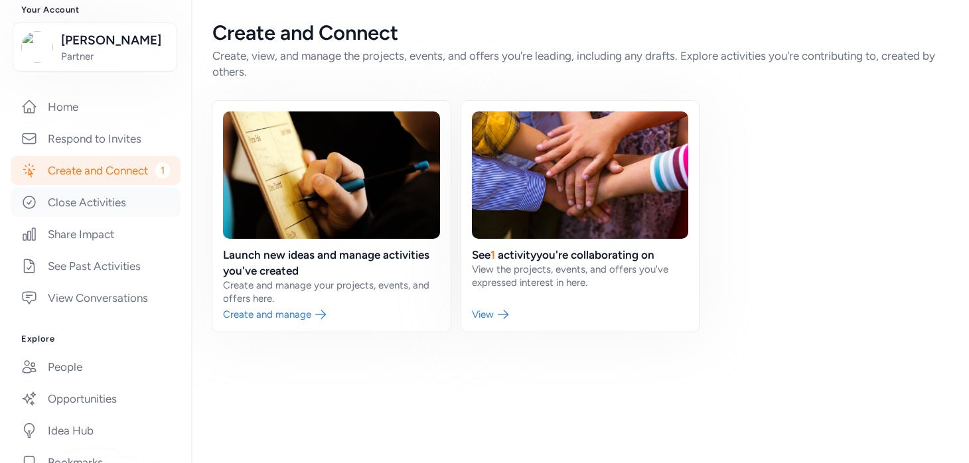
scroll to position [185, 0]
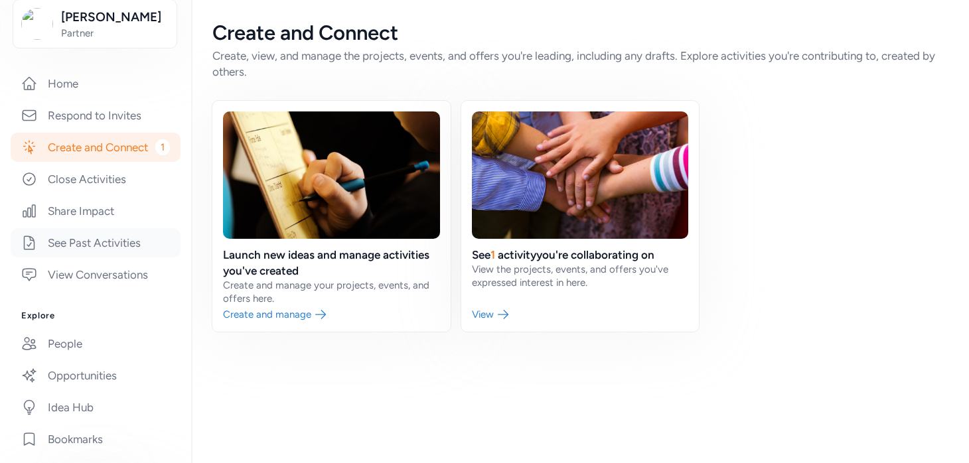
click at [145, 258] on link "See Past Activities" at bounding box center [96, 242] width 170 height 29
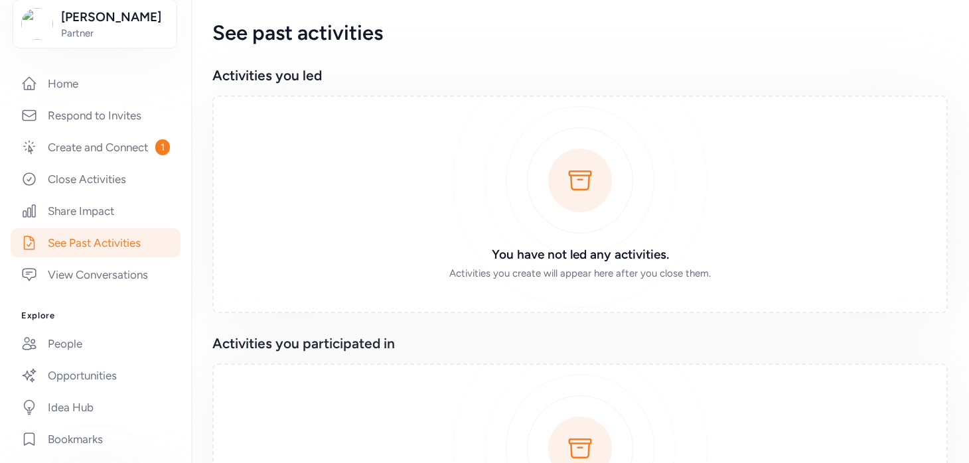
scroll to position [29, 0]
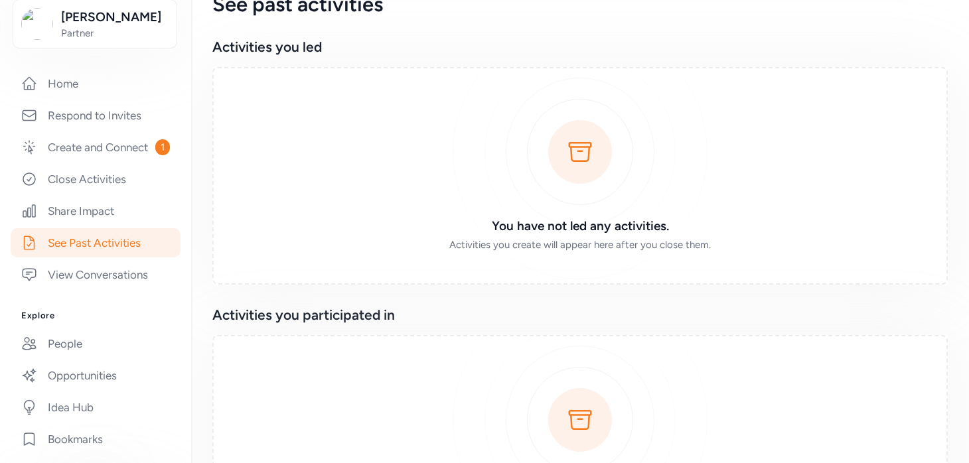
click at [607, 143] on div "You have not led any activities. Activities you create will appear here after y…" at bounding box center [580, 176] width 736 height 218
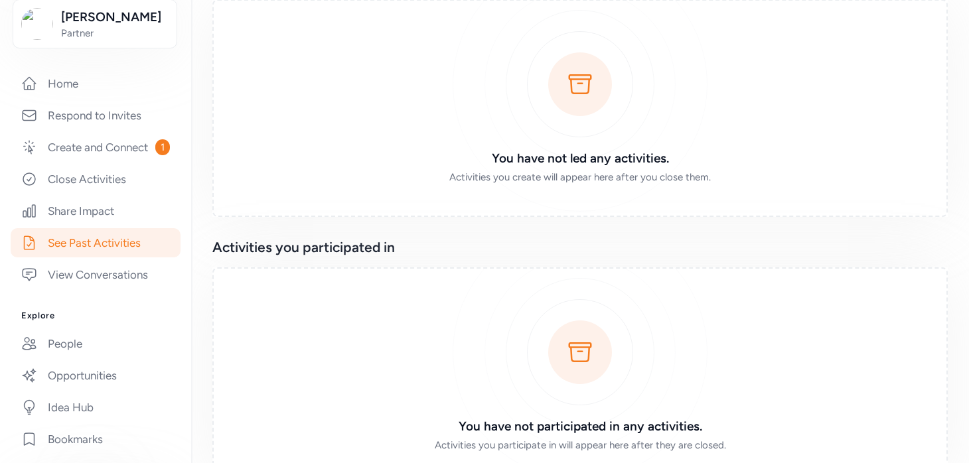
scroll to position [139, 0]
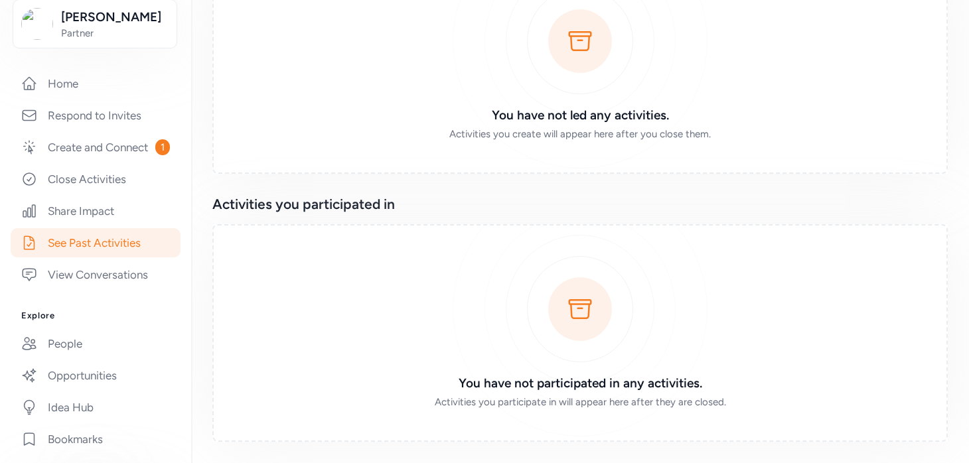
click at [562, 313] on div "You have not participated in any activities. Activities you participate in will…" at bounding box center [580, 333] width 736 height 218
click at [146, 289] on link "View Conversations" at bounding box center [96, 274] width 170 height 29
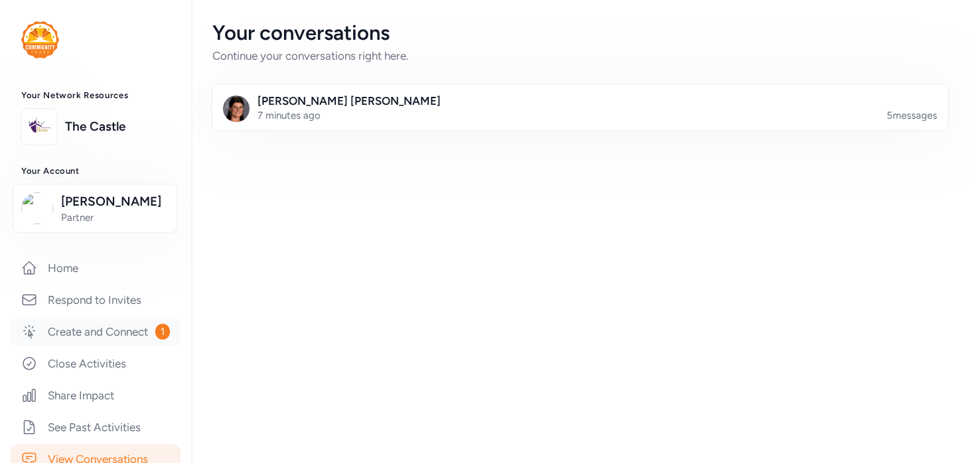
click at [106, 347] on link "Create and Connect 1" at bounding box center [96, 331] width 170 height 29
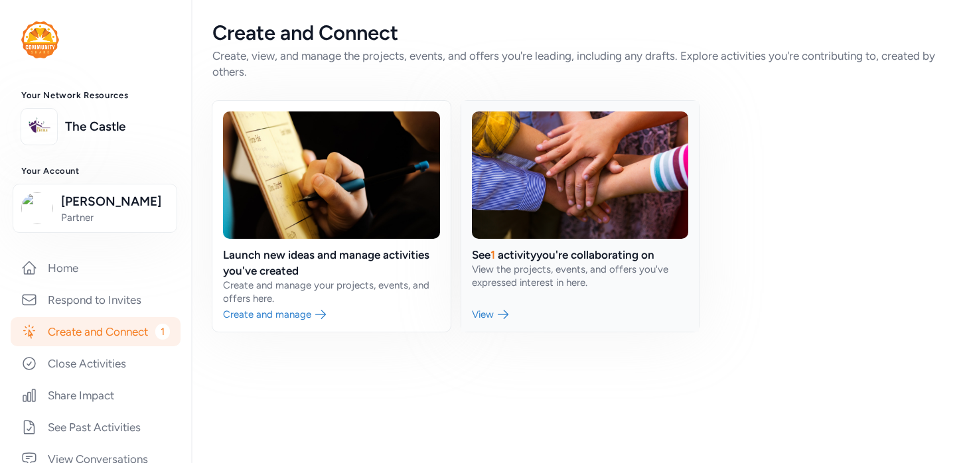
click at [491, 313] on link at bounding box center [580, 216] width 238 height 231
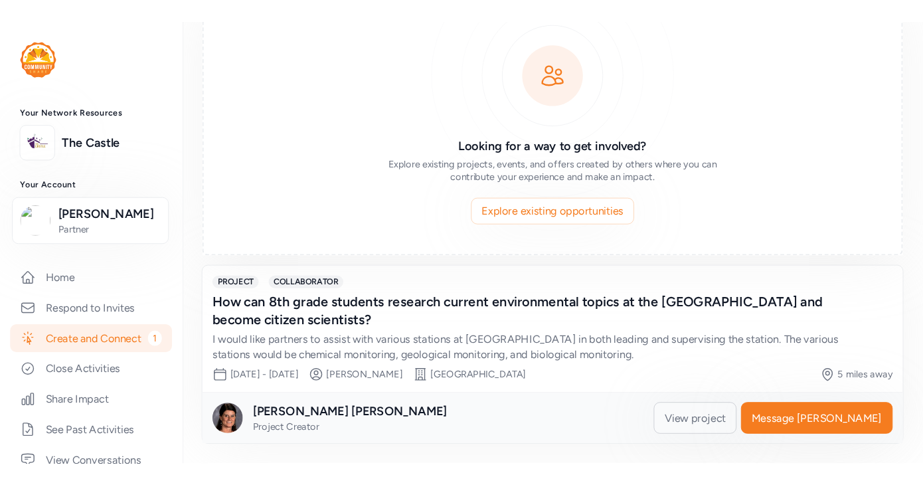
scroll to position [92, 0]
